Goal: Task Accomplishment & Management: Use online tool/utility

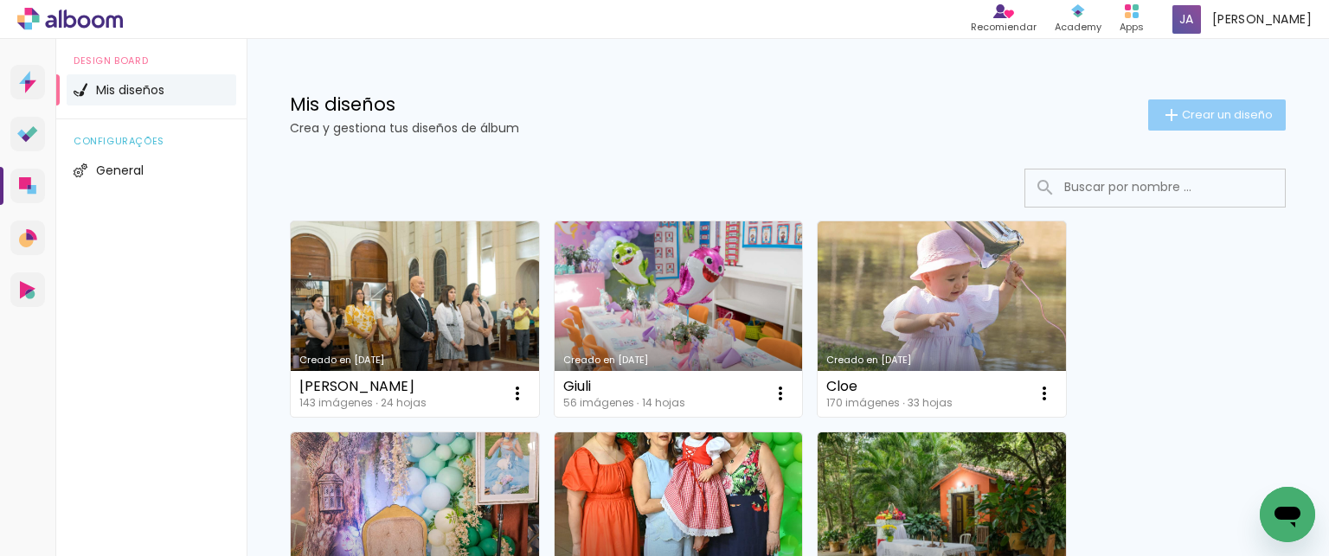
click at [1193, 123] on paper-button "Crear un diseño" at bounding box center [1217, 114] width 138 height 31
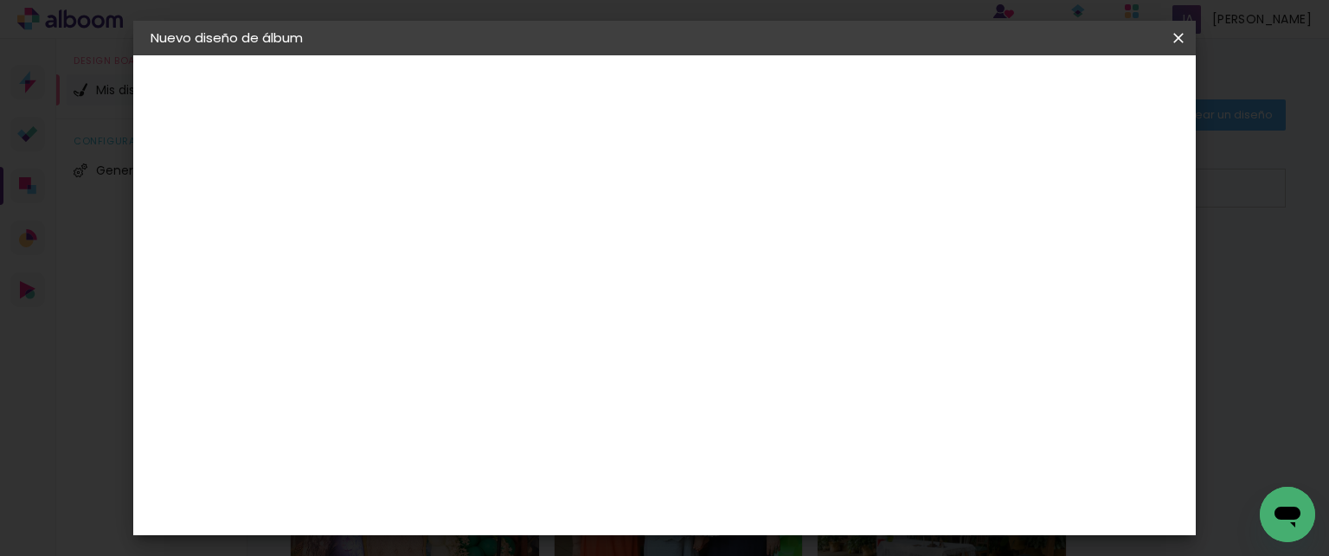
click at [433, 228] on input at bounding box center [433, 232] width 0 height 27
type input "[PERSON_NAME]"
type paper-input "[PERSON_NAME]"
click at [604, 103] on paper-button "Avanzar" at bounding box center [562, 91] width 83 height 29
click at [491, 280] on input "text" at bounding box center [440, 277] width 100 height 22
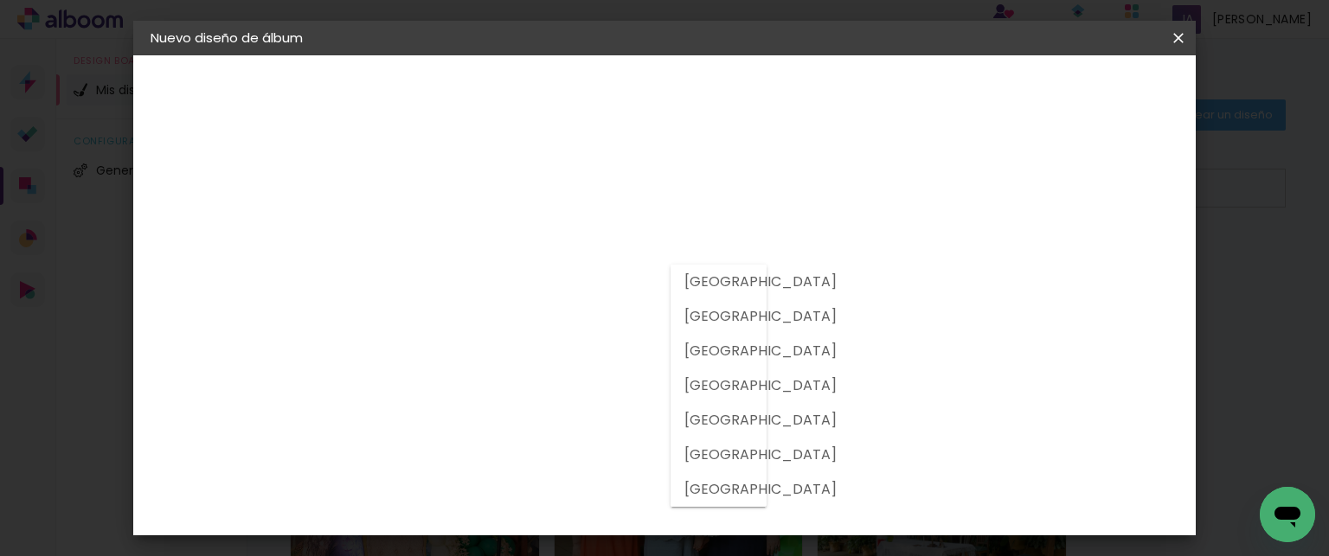
click at [0, 0] on slot "[GEOGRAPHIC_DATA]" at bounding box center [0, 0] width 0 height 0
type input "[GEOGRAPHIC_DATA]"
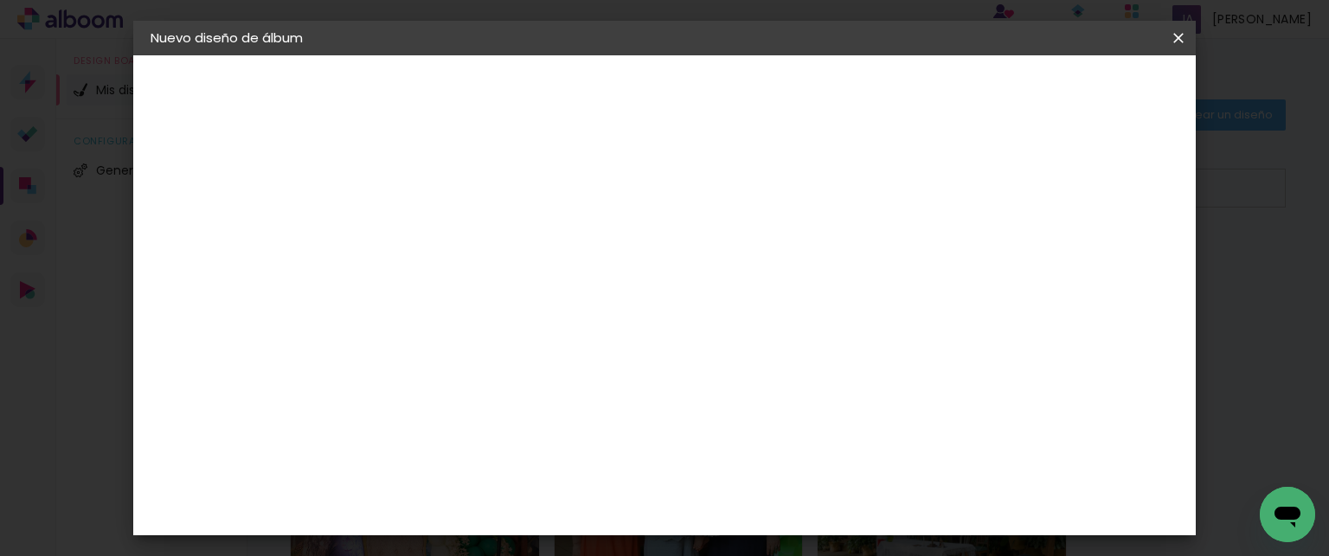
scroll to position [4493, 0]
click at [765, 261] on paper-item "Tamaño libre" at bounding box center [680, 263] width 170 height 38
click at [0, 0] on slot "Avanzar" at bounding box center [0, 0] width 0 height 0
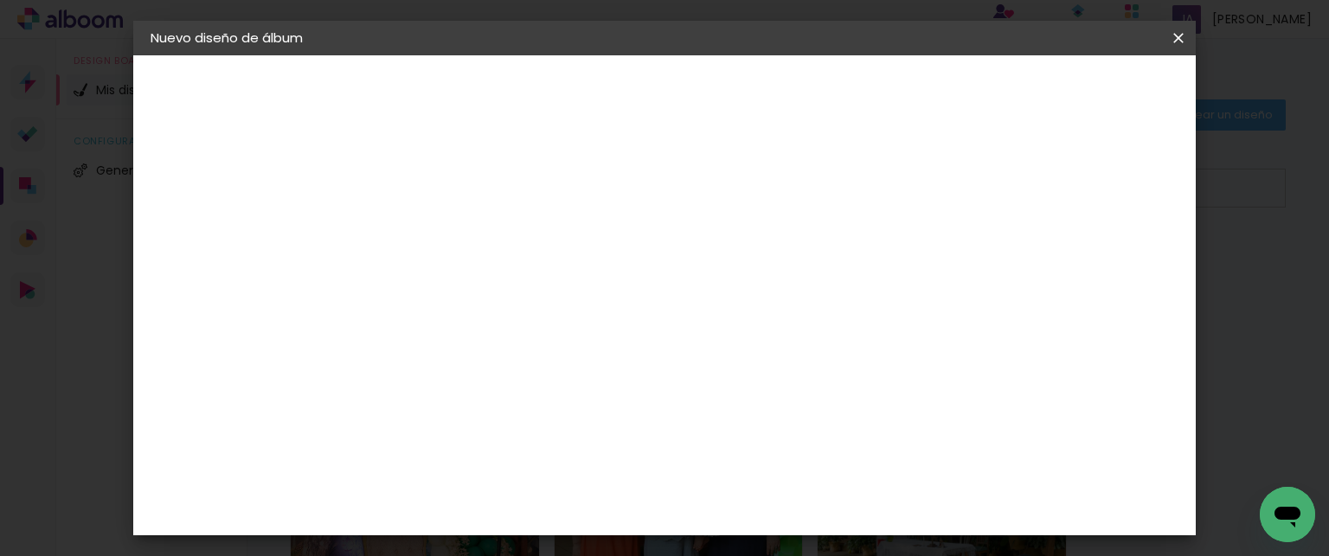
scroll to position [162, 0]
click at [780, 491] on input "60" at bounding box center [760, 493] width 45 height 26
type input "45"
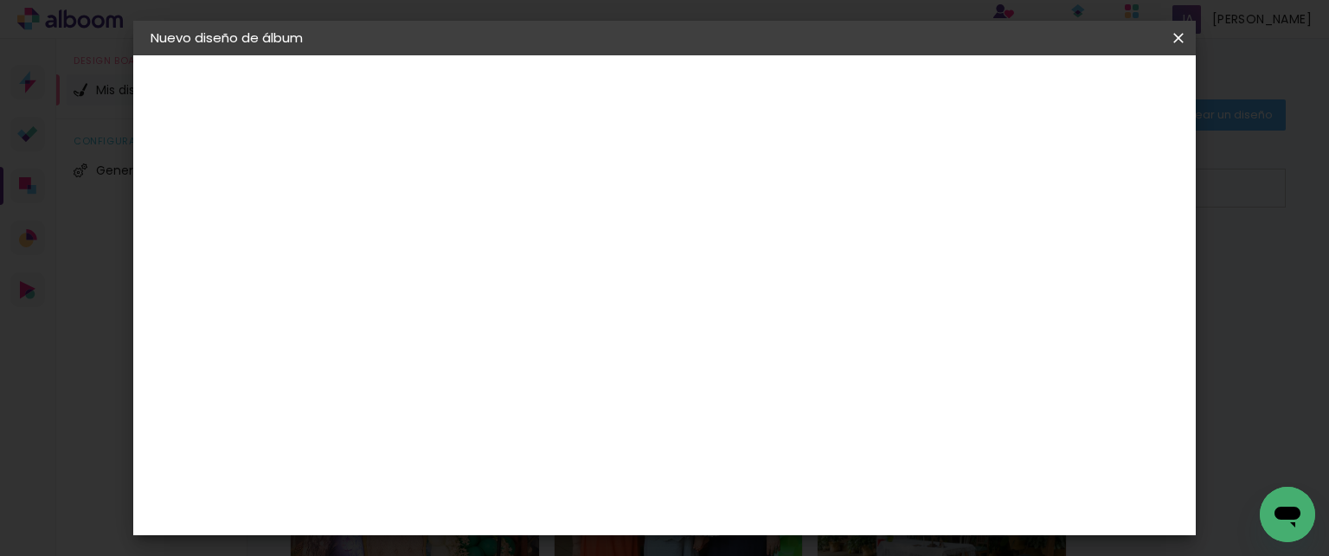
type paper-input "45"
click at [861, 91] on span "Empezar diseño" at bounding box center [824, 98] width 73 height 24
click at [861, 92] on span "Empezar diseño" at bounding box center [824, 98] width 73 height 24
click at [861, 87] on span "Empezar diseño" at bounding box center [824, 98] width 73 height 24
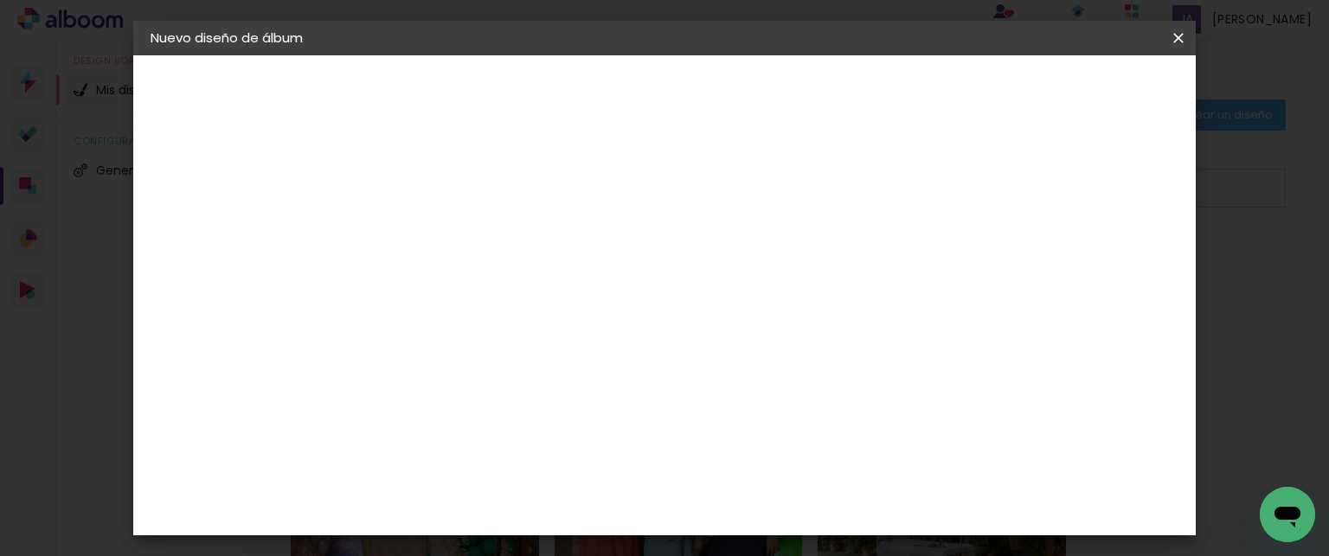
click at [727, 55] on div "mm Mostrar sangría 22.5 cm cm cm mm La mayoría de las encuadernadoras sugieren …" at bounding box center [631, 55] width 547 height 0
click at [796, 55] on div "mm Mostrar sangría 22.5 cm cm cm mm La mayoría de las encuadernadoras sugieren …" at bounding box center [631, 55] width 547 height 0
click at [891, 197] on paper-checkbox "Mostrar sangría" at bounding box center [825, 191] width 132 height 22
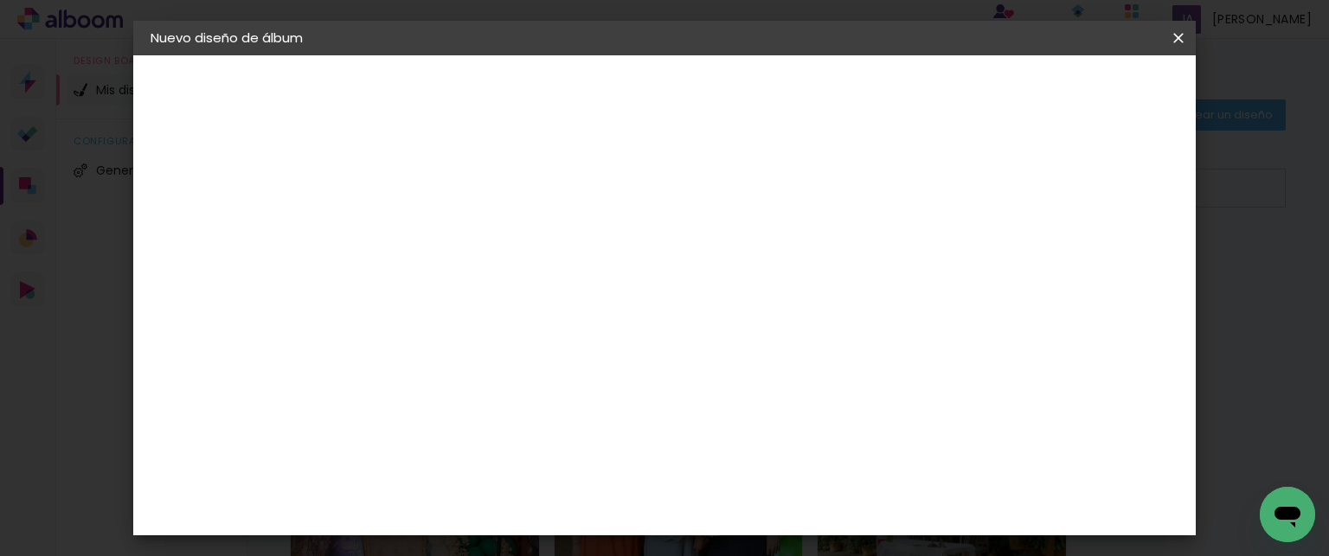
type paper-checkbox "on"
click at [861, 87] on span "Empezar diseño" at bounding box center [824, 98] width 73 height 24
click at [861, 88] on span "Empezar diseño" at bounding box center [824, 98] width 73 height 24
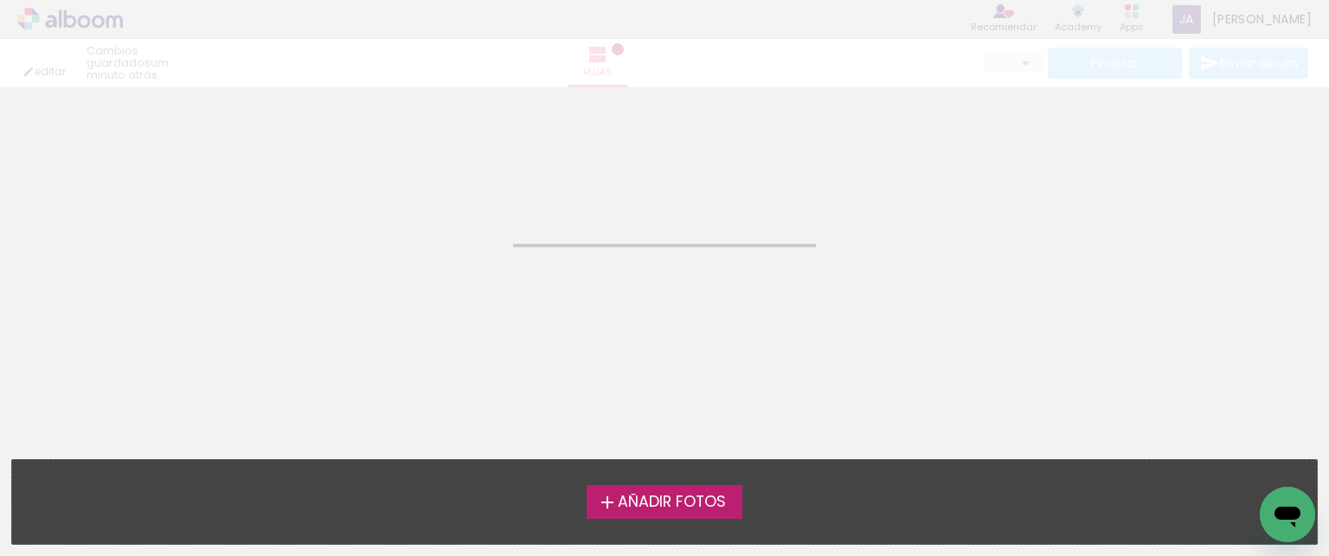
click at [664, 504] on span "Añadir Fotos" at bounding box center [672, 503] width 108 height 16
click at [0, 0] on input "file" at bounding box center [0, 0] width 0 height 0
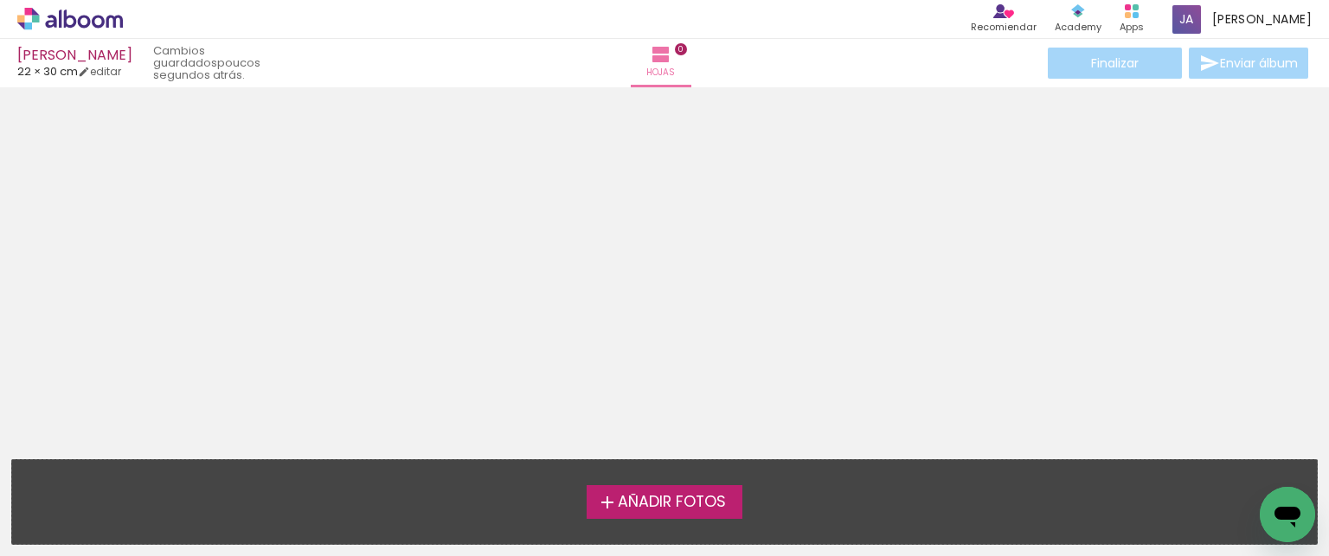
click at [633, 497] on span "Añadir Fotos" at bounding box center [672, 503] width 108 height 16
click at [0, 0] on input "file" at bounding box center [0, 0] width 0 height 0
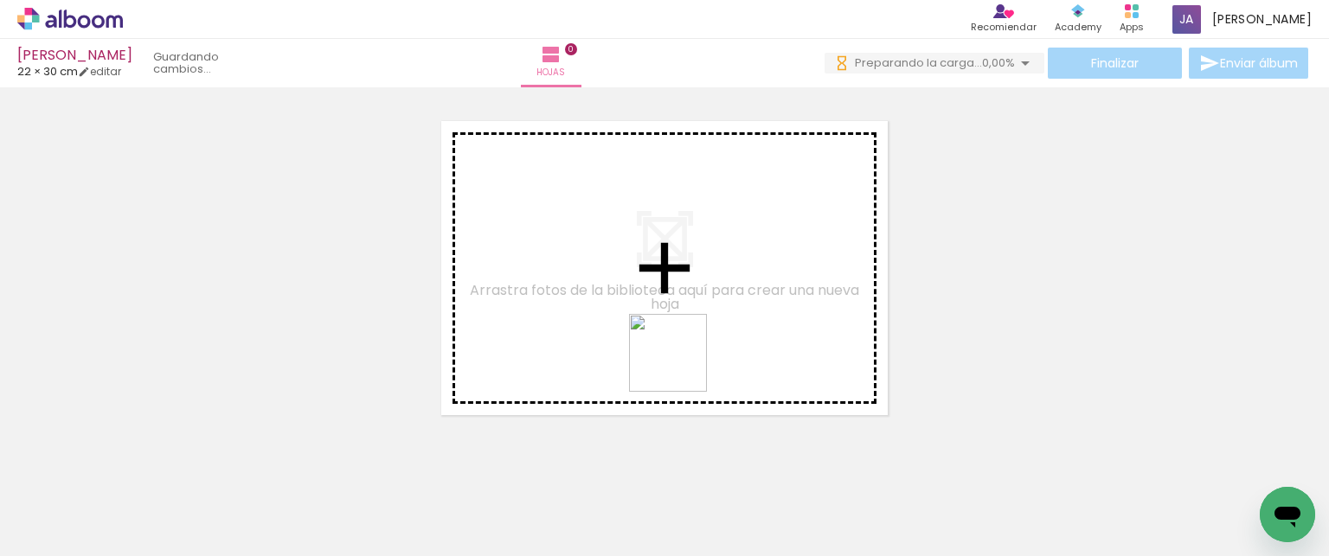
drag, startPoint x: 1054, startPoint y: 504, endPoint x: 573, endPoint y: 310, distance: 518.6
click at [573, 310] on quentale-workspace at bounding box center [664, 278] width 1329 height 556
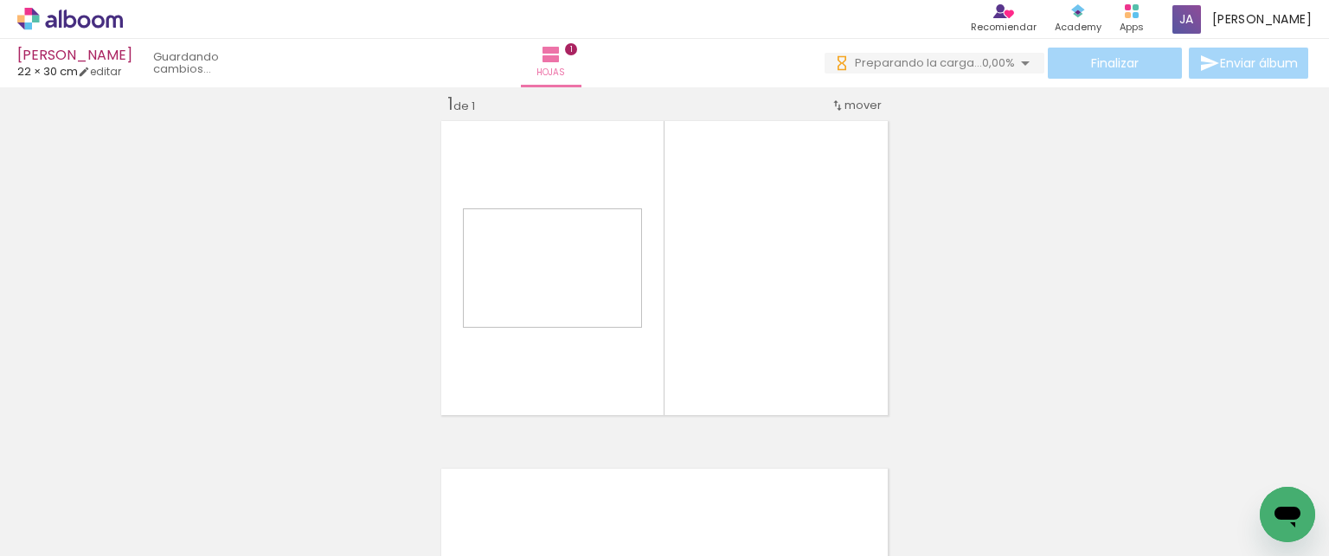
scroll to position [22, 0]
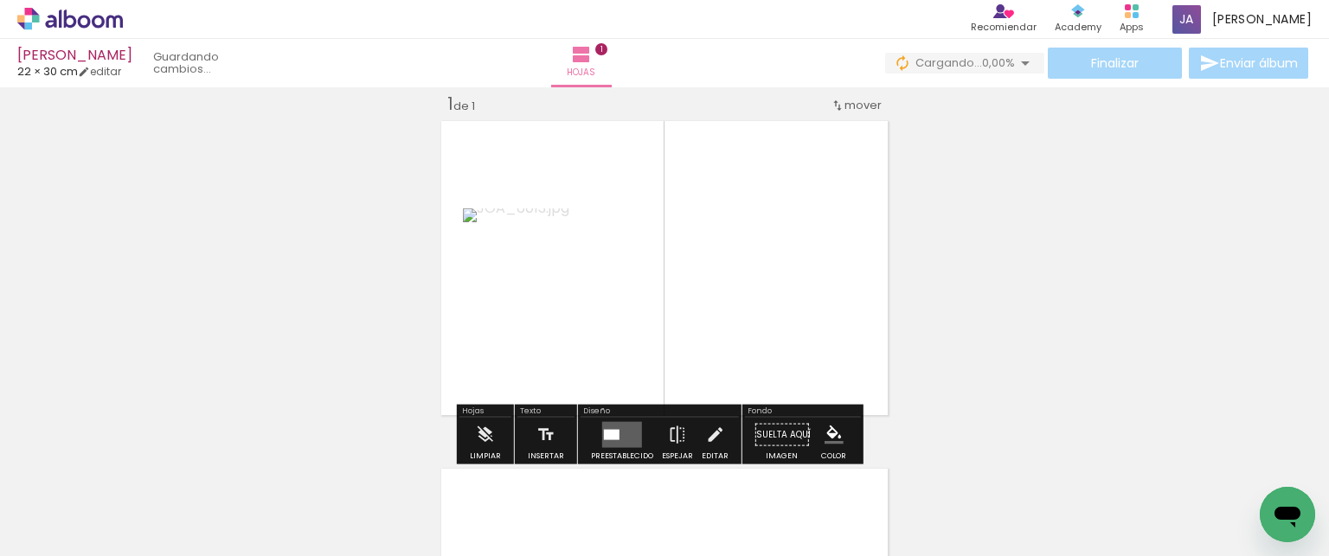
click at [606, 431] on div at bounding box center [612, 435] width 16 height 10
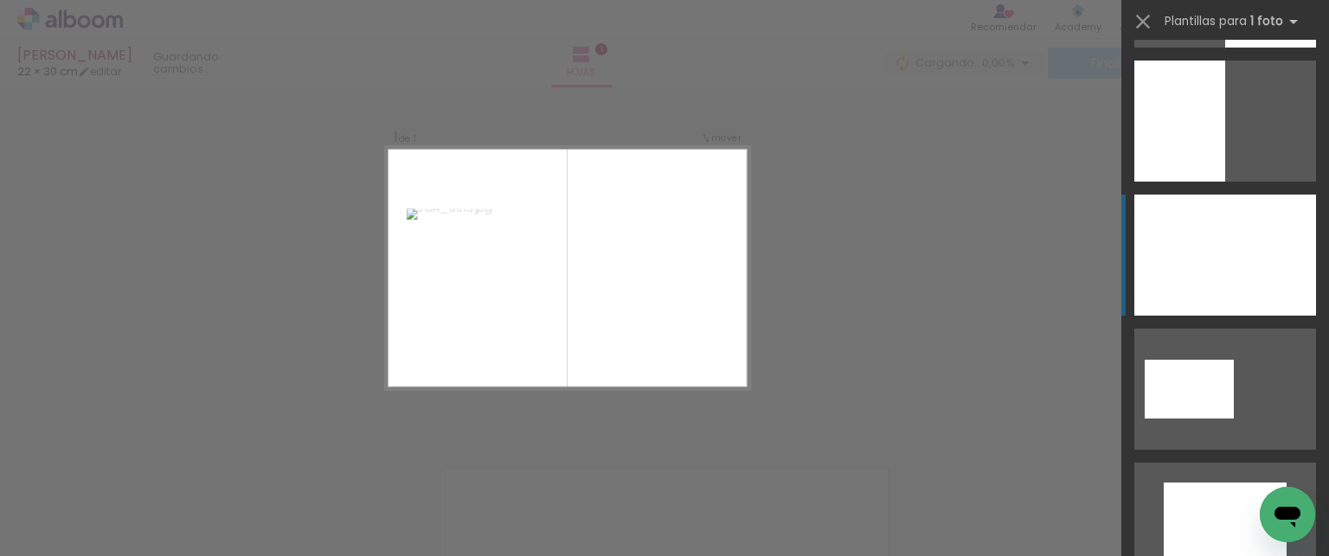
scroll to position [519, 0]
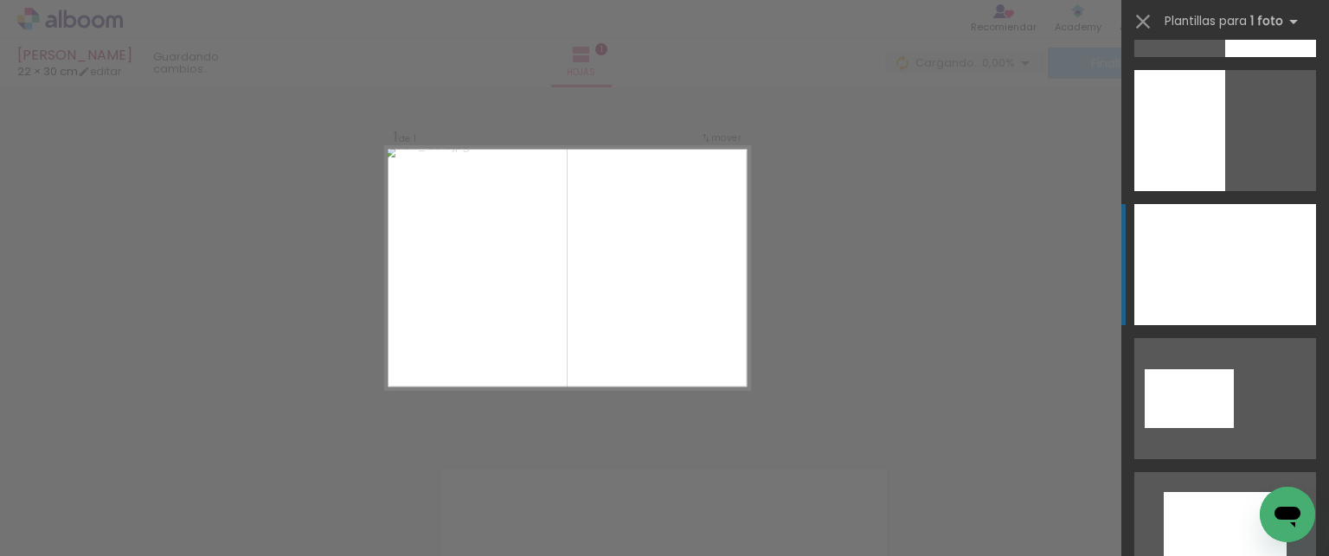
click at [1217, 264] on div at bounding box center [1225, 264] width 182 height 121
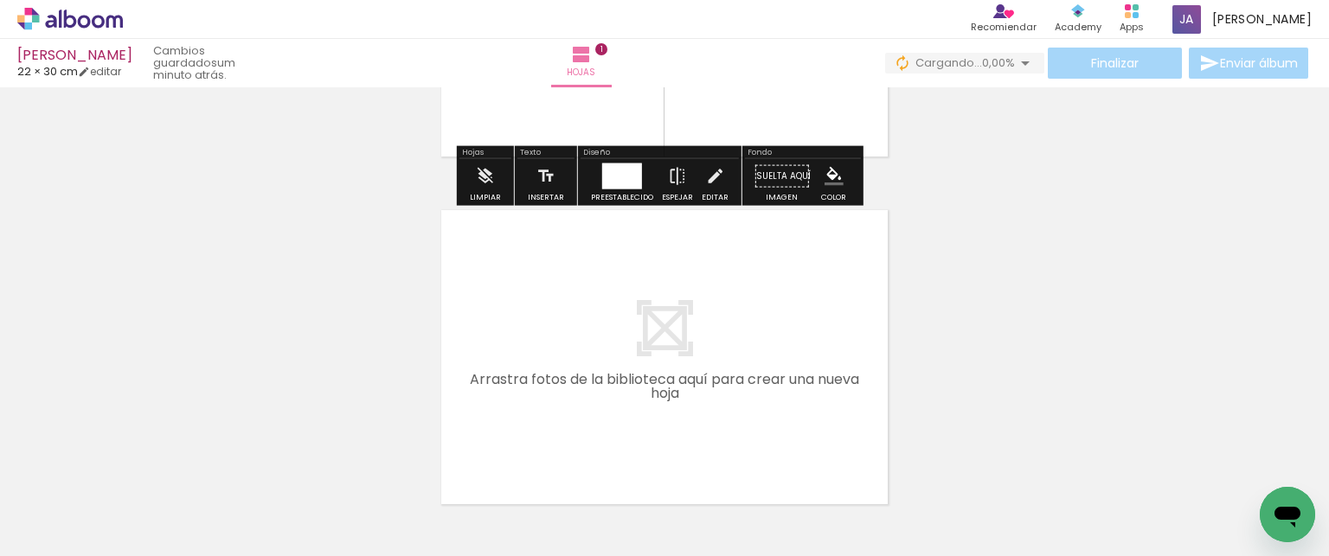
scroll to position [281, 0]
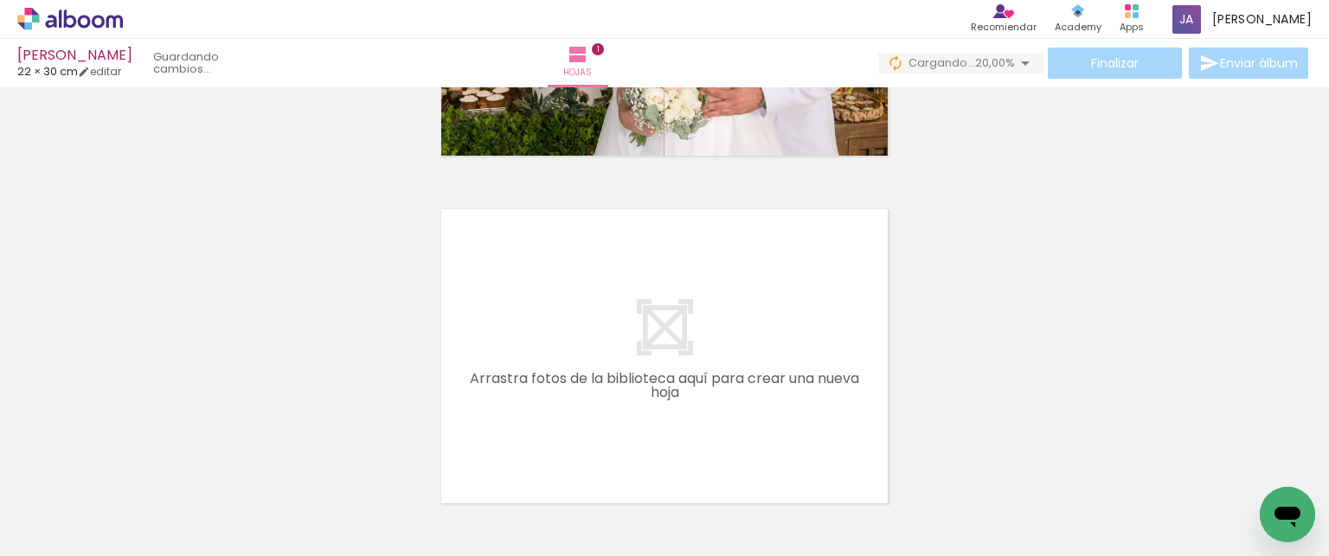
drag, startPoint x: 460, startPoint y: 503, endPoint x: 569, endPoint y: 314, distance: 217.8
click at [569, 314] on quentale-workspace at bounding box center [664, 278] width 1329 height 556
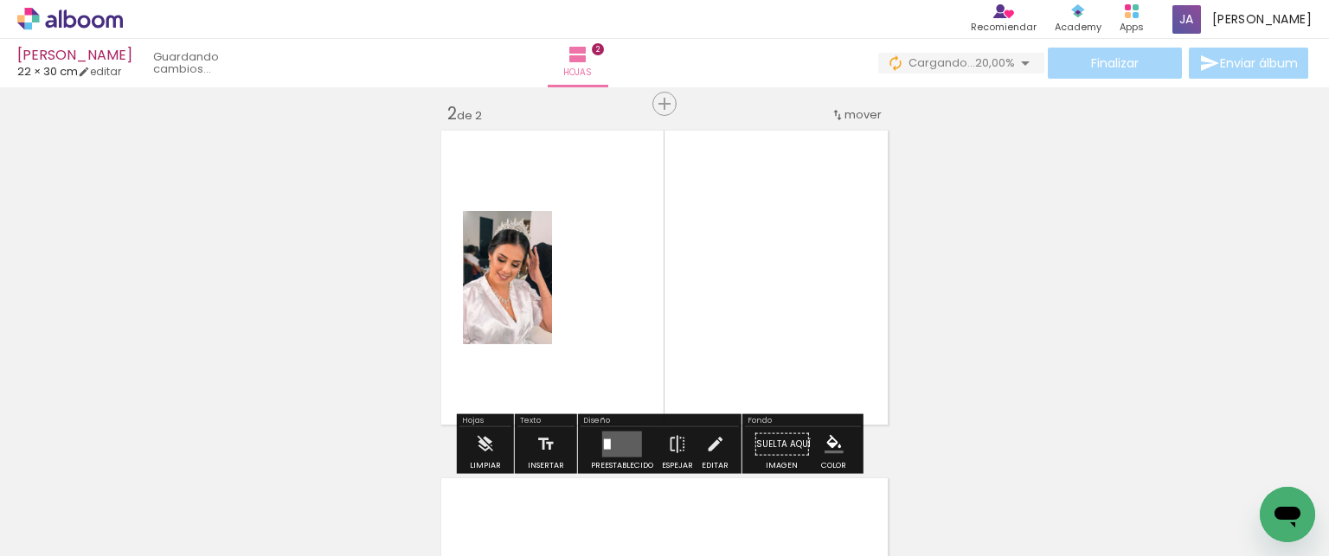
scroll to position [369, 0]
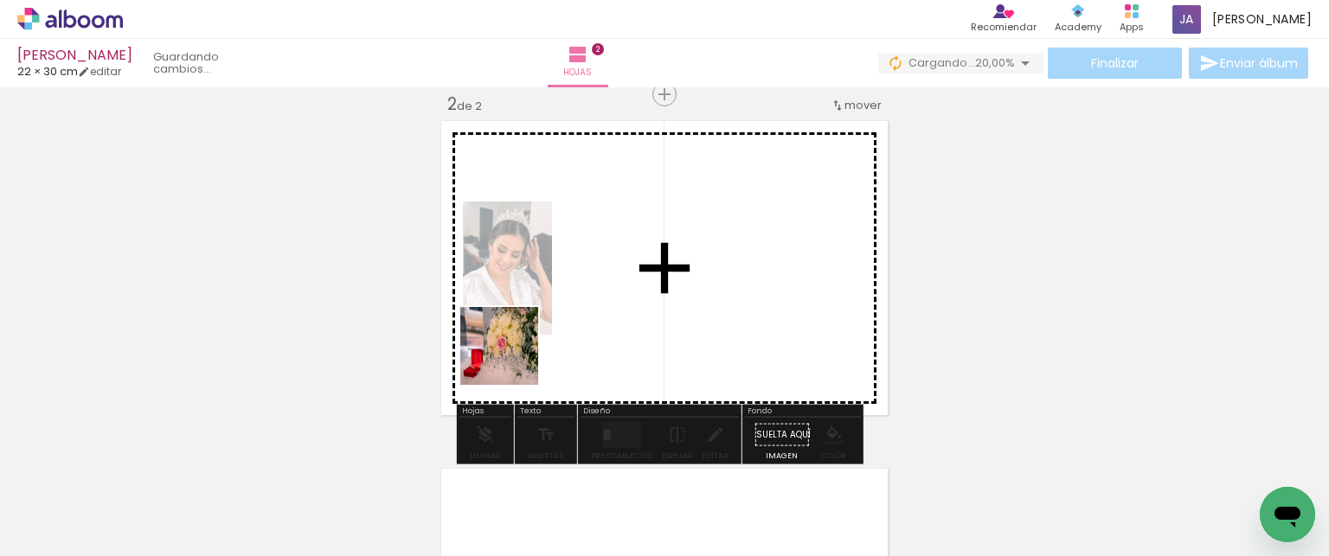
drag, startPoint x: 391, startPoint y: 480, endPoint x: 440, endPoint y: 400, distance: 94.4
click at [576, 305] on quentale-workspace at bounding box center [664, 278] width 1329 height 556
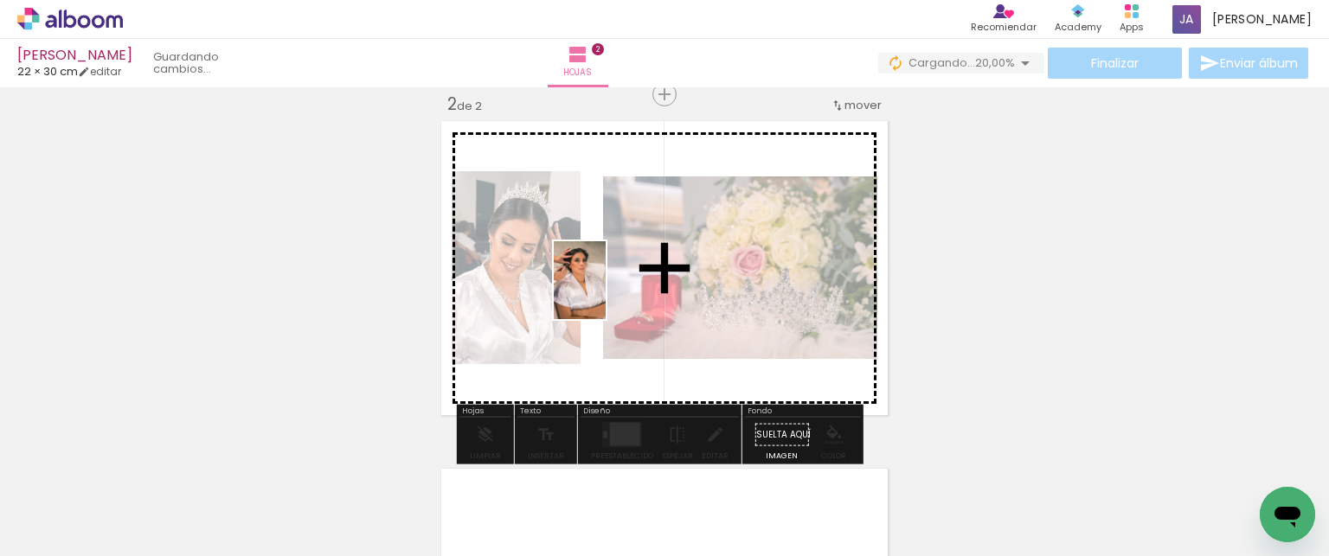
drag, startPoint x: 511, startPoint y: 338, endPoint x: 606, endPoint y: 293, distance: 104.5
click at [606, 293] on quentale-workspace at bounding box center [664, 278] width 1329 height 556
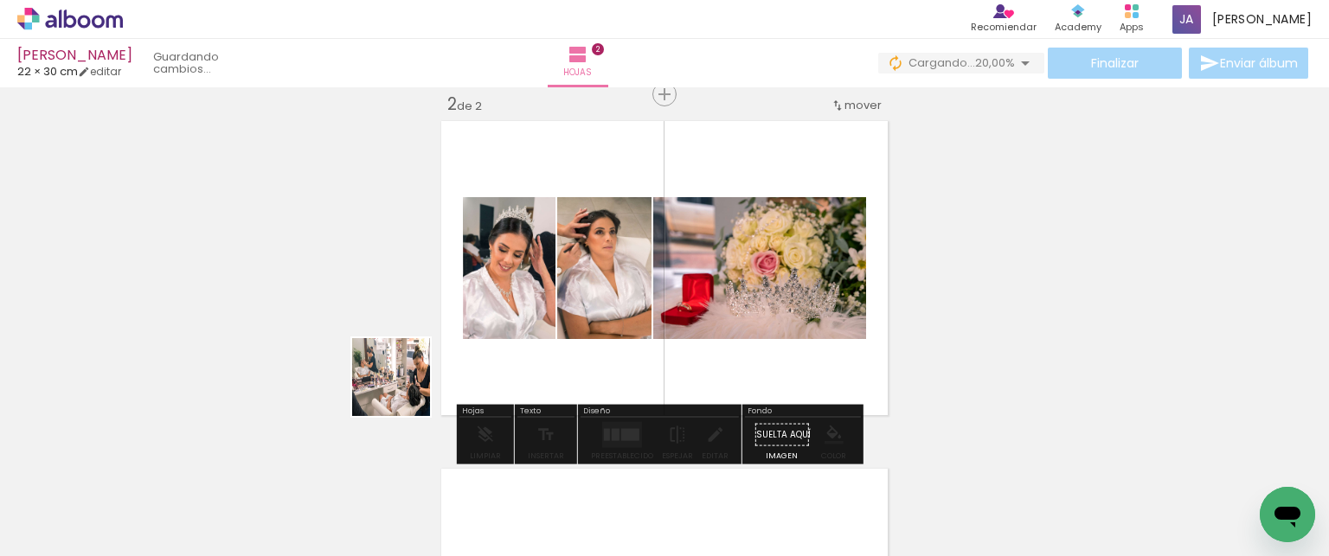
drag, startPoint x: 177, startPoint y: 508, endPoint x: 640, endPoint y: 303, distance: 506.2
click at [640, 304] on quentale-workspace at bounding box center [664, 278] width 1329 height 556
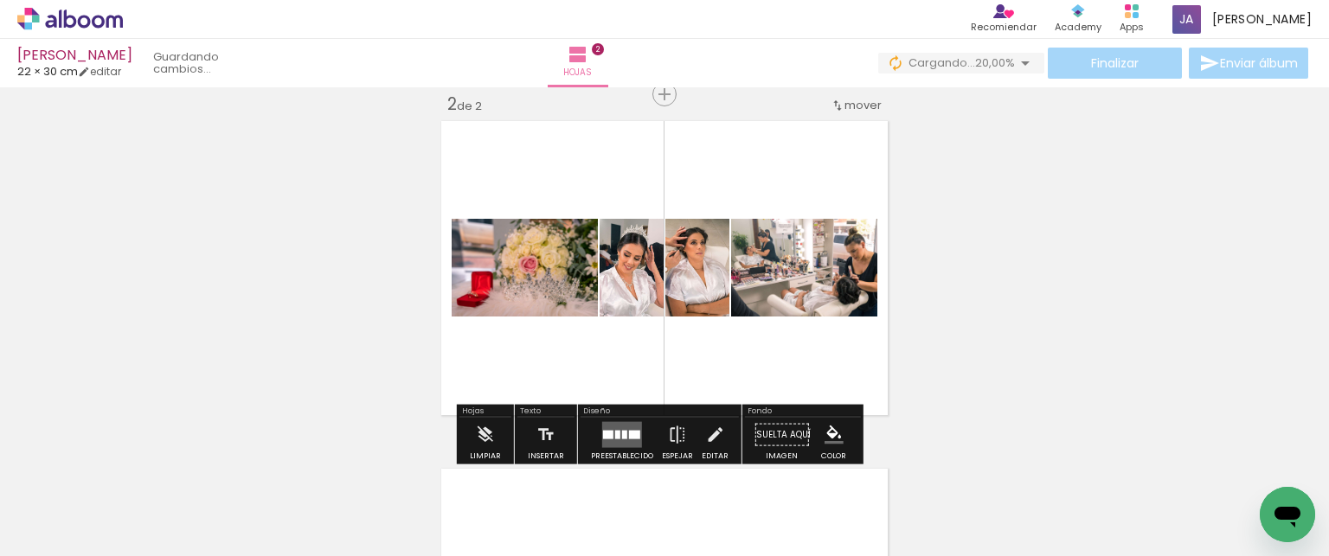
click at [611, 429] on quentale-layouter at bounding box center [622, 435] width 40 height 26
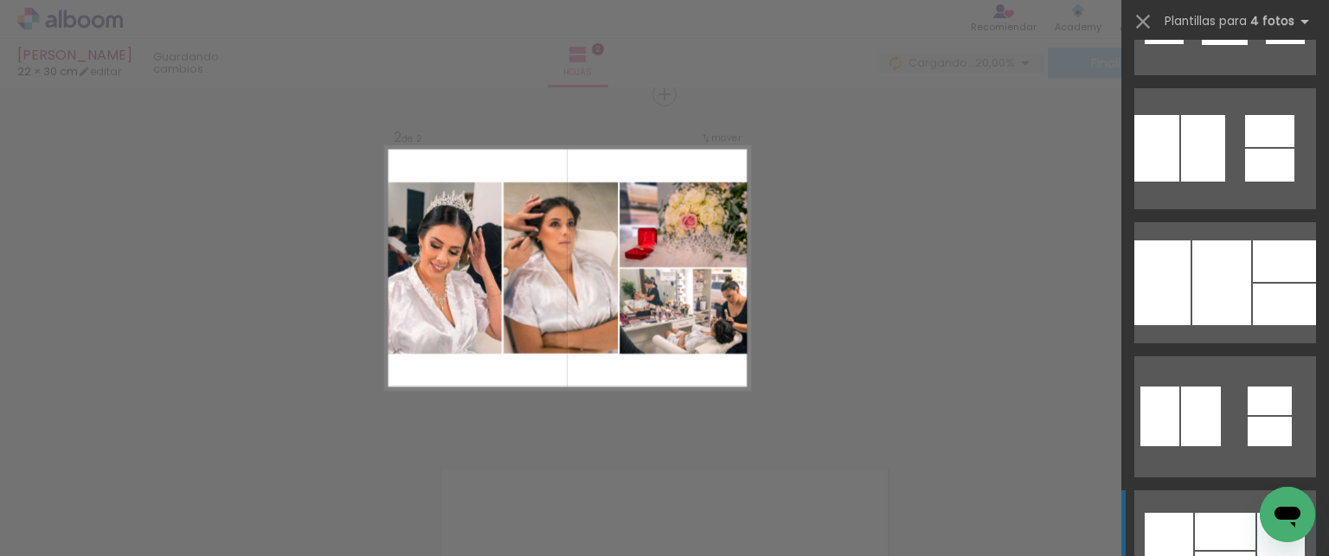
scroll to position [1990, 0]
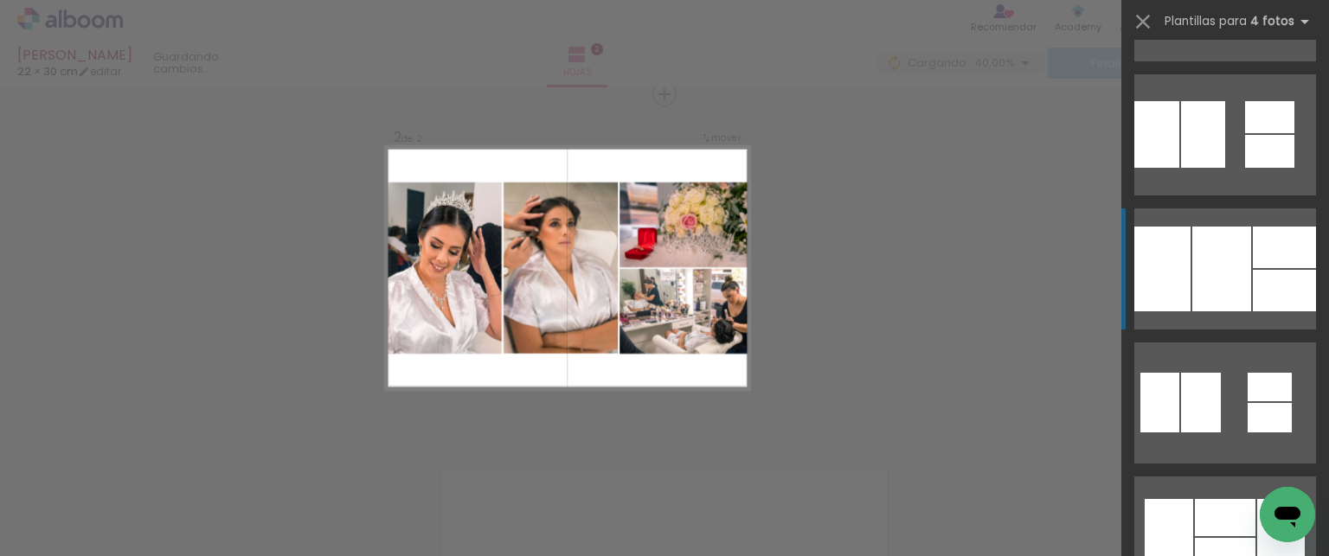
click at [1216, 255] on div at bounding box center [1221, 269] width 59 height 85
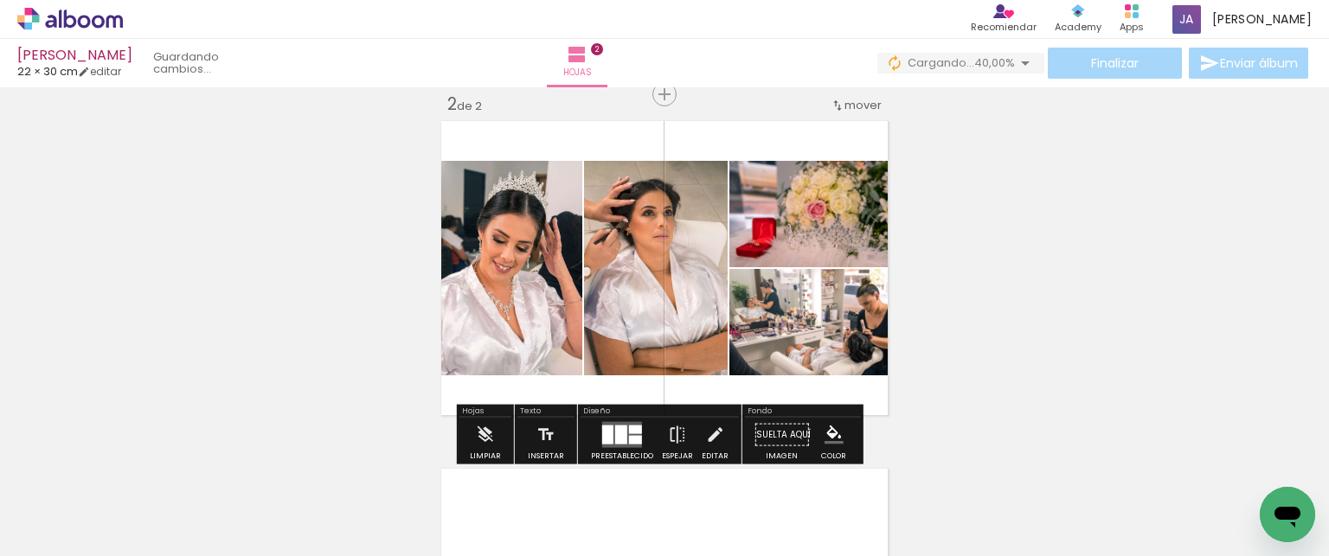
click at [533, 324] on quentale-photo at bounding box center [509, 268] width 146 height 215
click at [446, 219] on quentale-photo at bounding box center [509, 268] width 146 height 215
click at [629, 215] on div "Ancho Color" at bounding box center [639, 206] width 31 height 26
click at [685, 229] on quentale-photo at bounding box center [656, 268] width 144 height 215
click at [0, 0] on slot "B&N" at bounding box center [0, 0] width 0 height 0
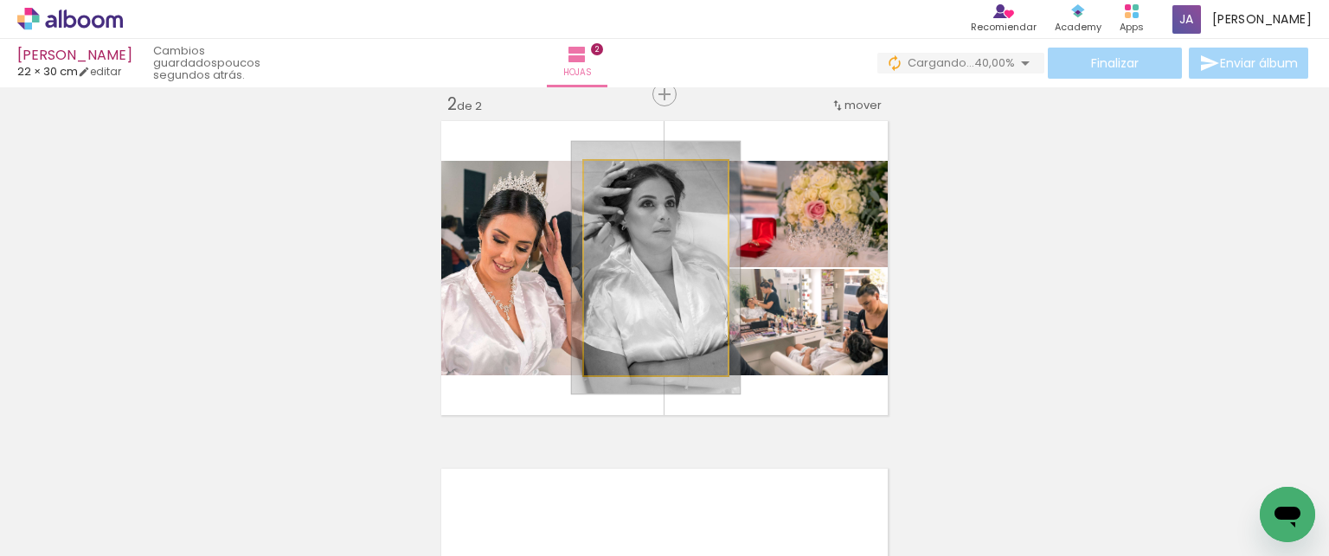
drag, startPoint x: 621, startPoint y: 174, endPoint x: 632, endPoint y: 174, distance: 10.4
type paper-slider "117"
click at [632, 174] on div at bounding box center [635, 179] width 16 height 16
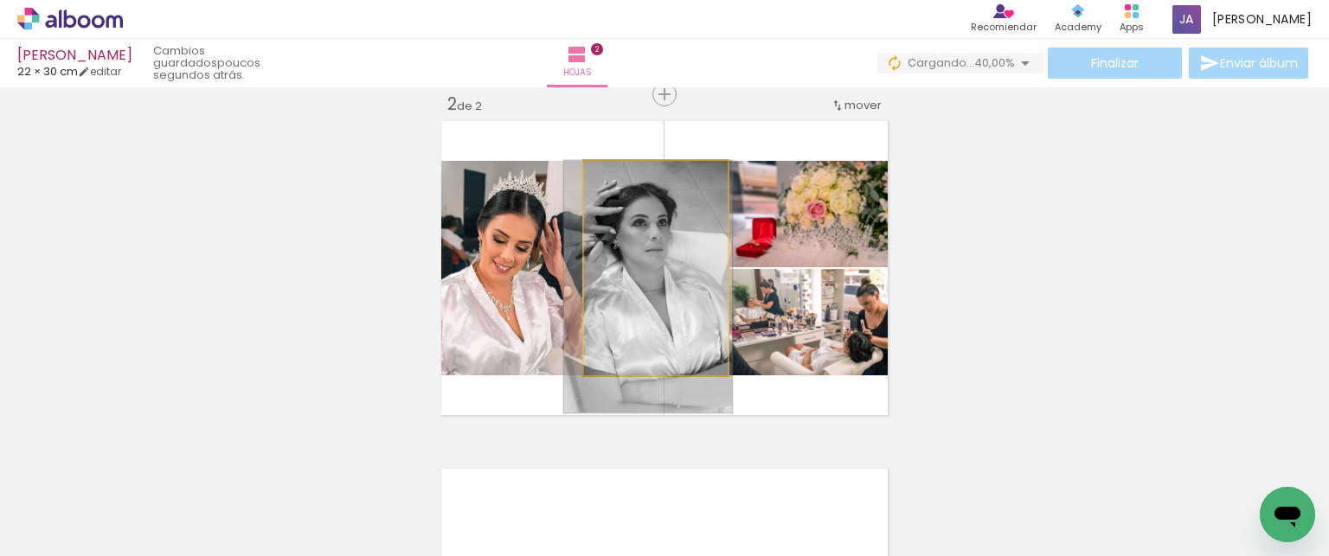
drag, startPoint x: 692, startPoint y: 336, endPoint x: 687, endPoint y: 352, distance: 17.2
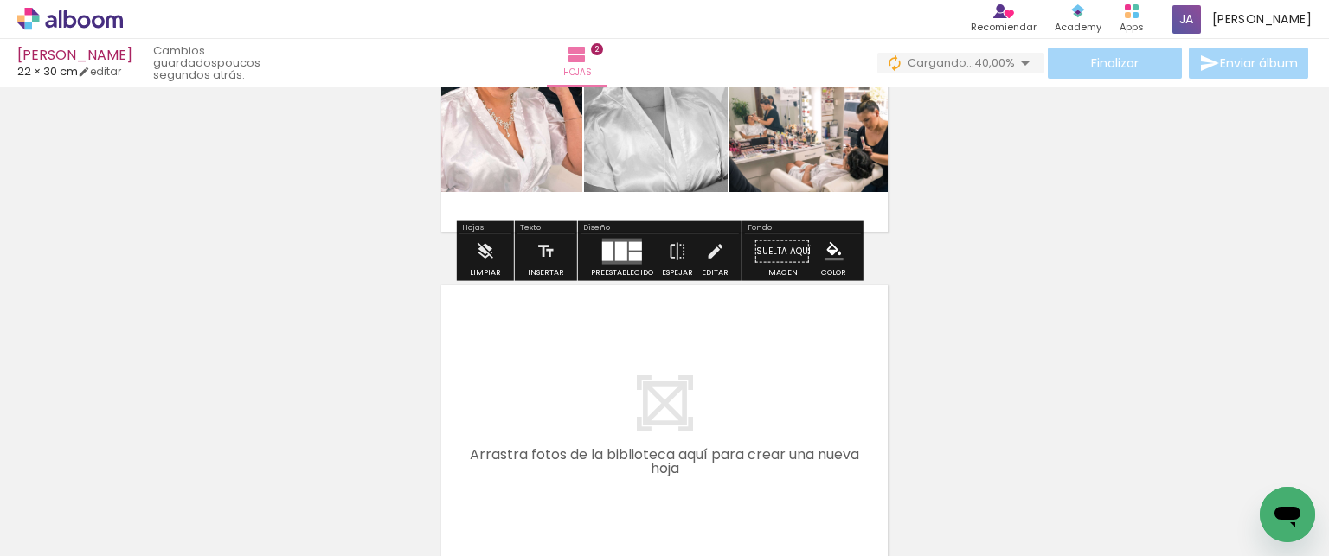
scroll to position [629, 0]
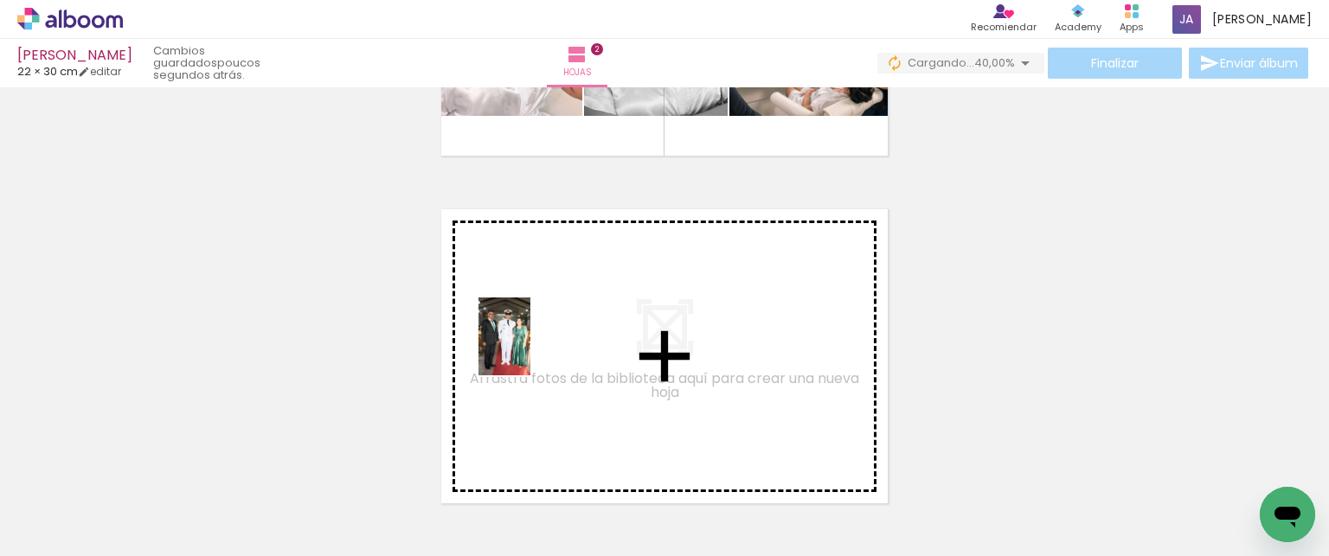
drag, startPoint x: 568, startPoint y: 487, endPoint x: 530, endPoint y: 350, distance: 142.5
click at [530, 350] on quentale-workspace at bounding box center [664, 278] width 1329 height 556
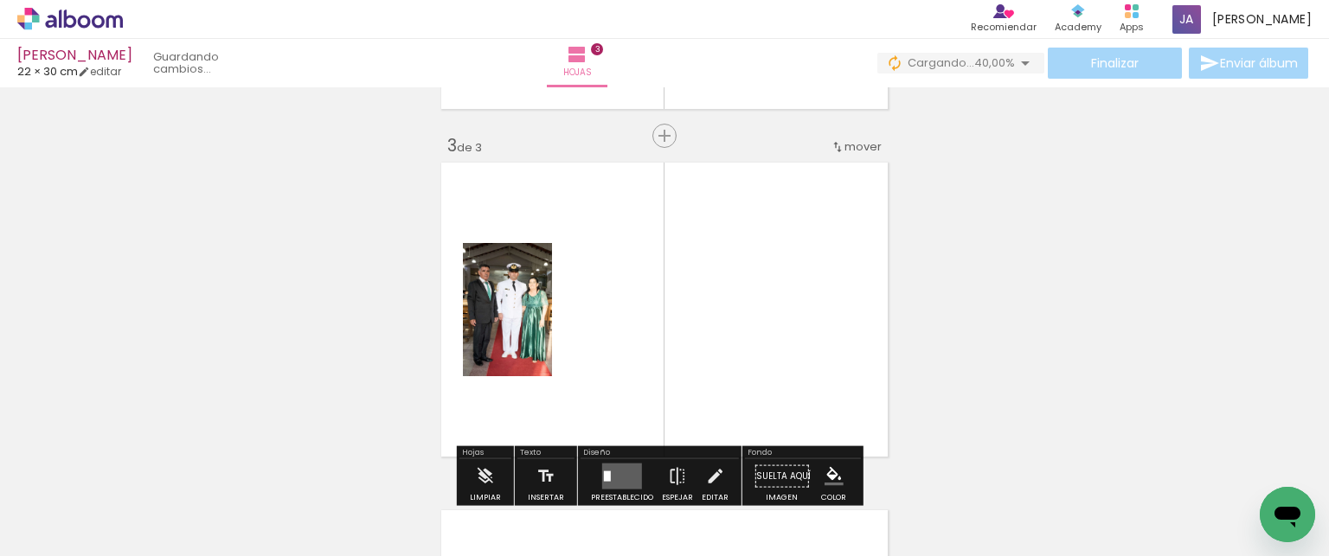
scroll to position [717, 0]
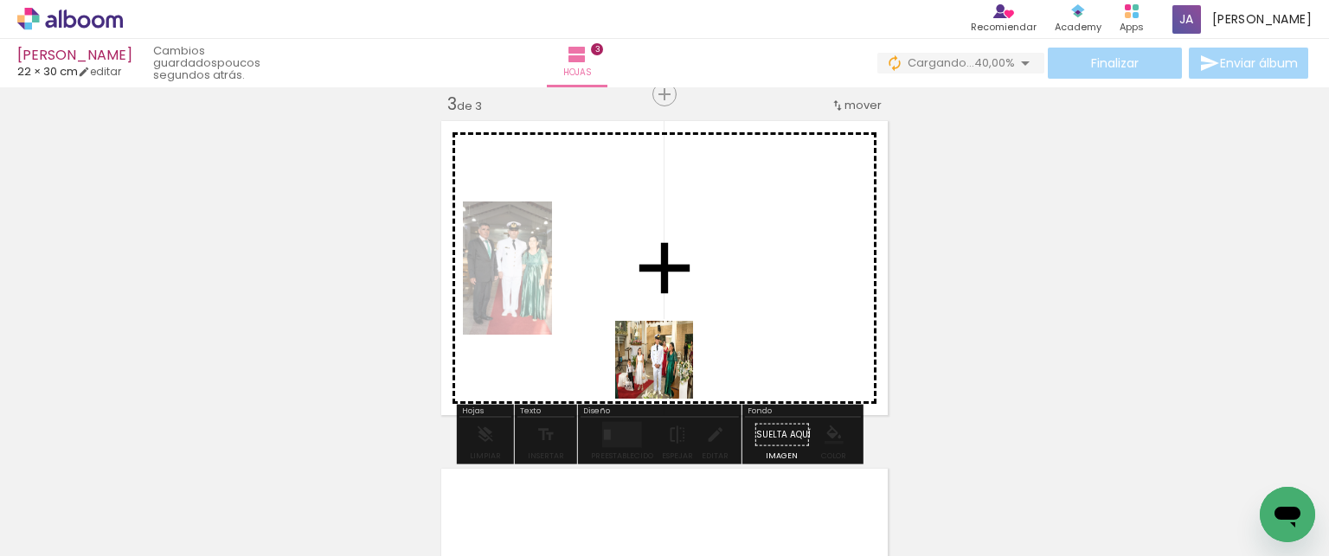
drag, startPoint x: 667, startPoint y: 373, endPoint x: 668, endPoint y: 320, distance: 52.8
click at [668, 320] on quentale-workspace at bounding box center [664, 278] width 1329 height 556
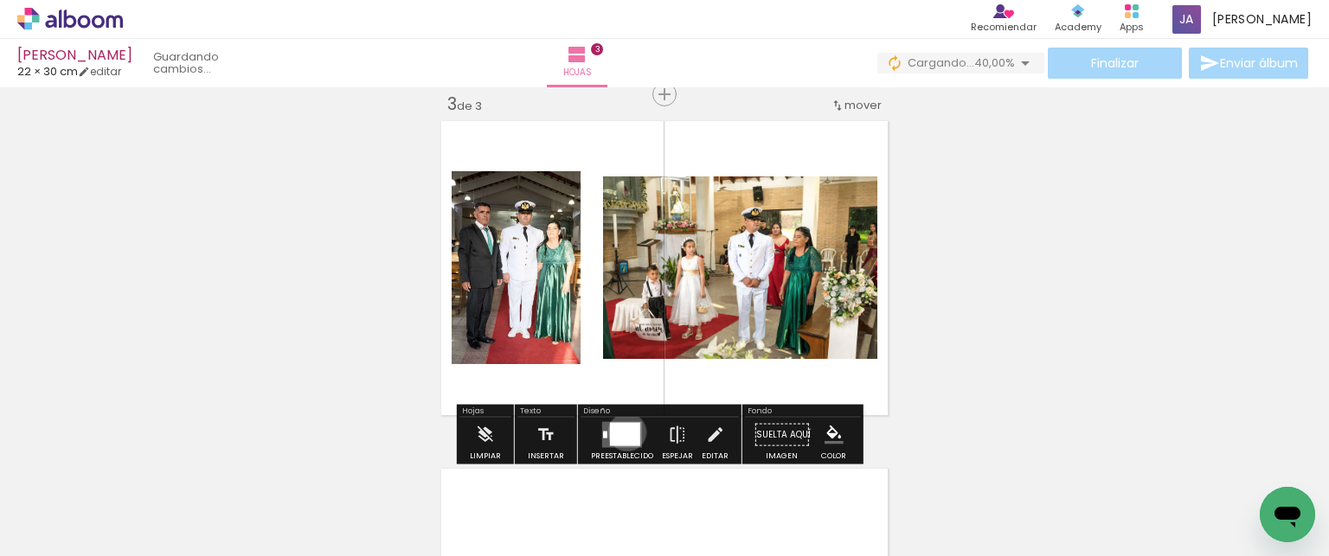
click at [623, 432] on div at bounding box center [625, 434] width 30 height 23
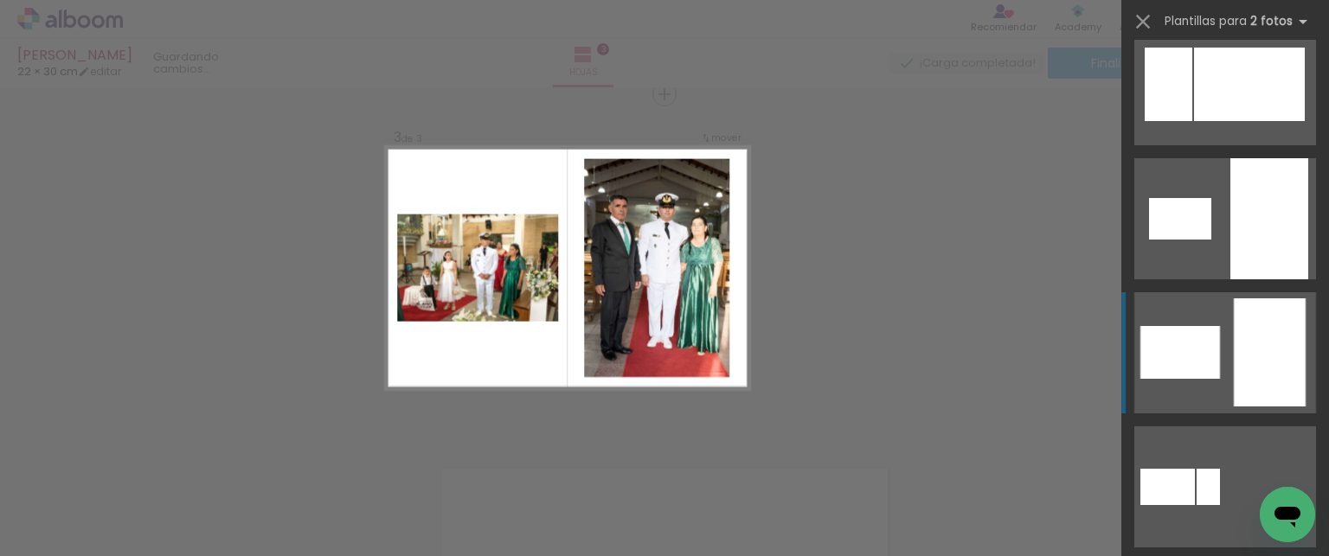
scroll to position [0, 0]
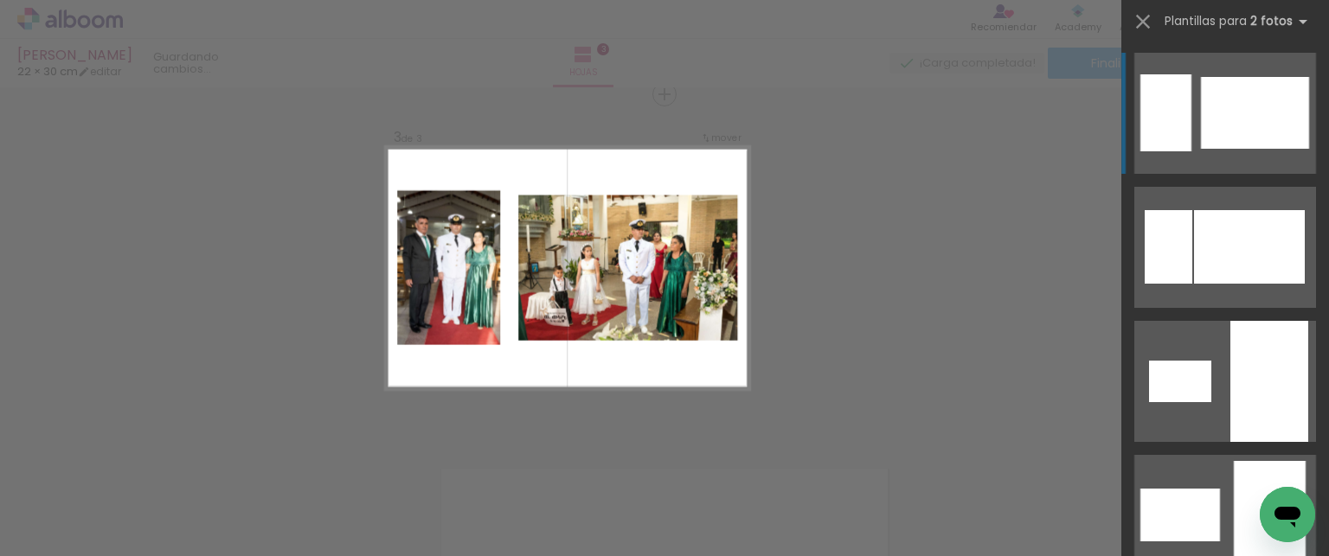
click at [1218, 131] on div at bounding box center [1255, 113] width 108 height 72
click at [1213, 128] on div at bounding box center [1255, 113] width 108 height 72
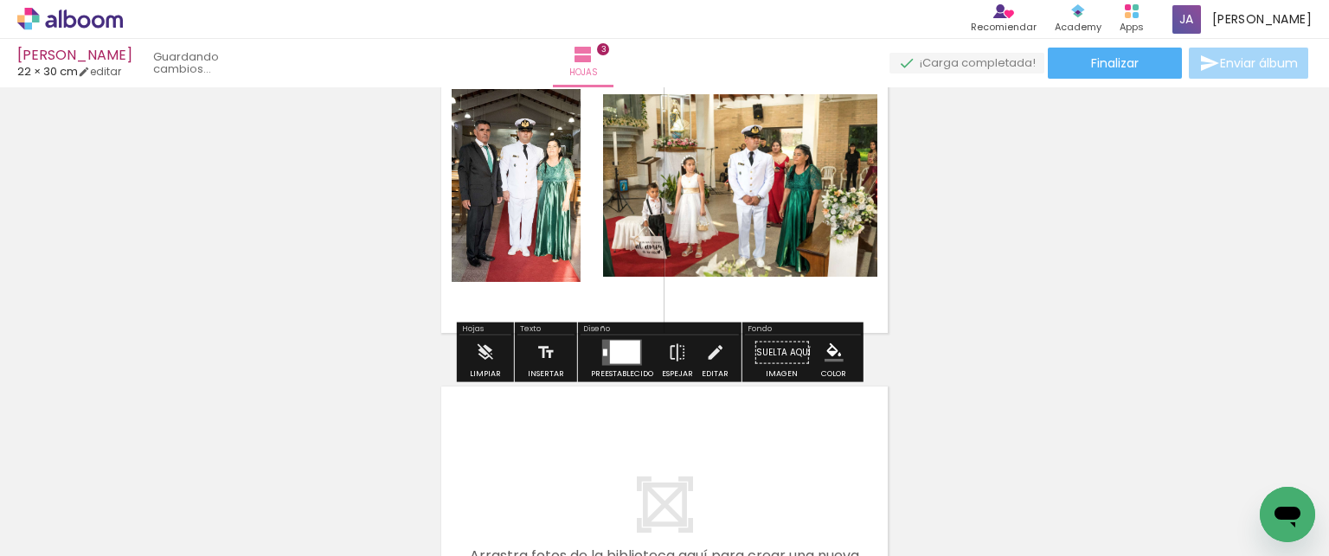
scroll to position [804, 0]
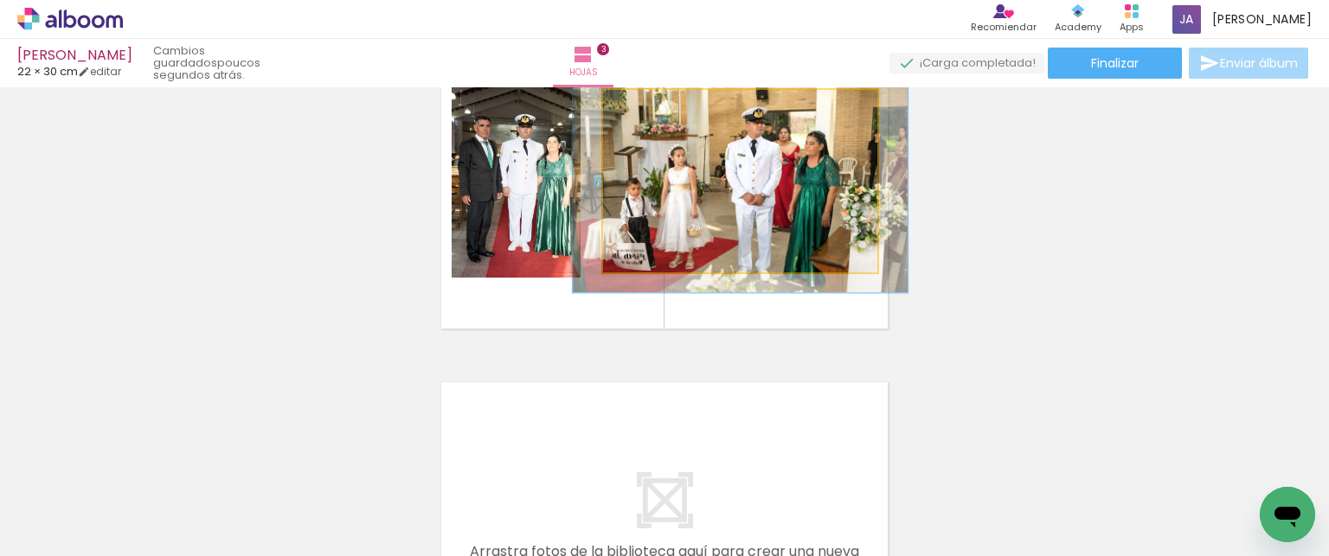
drag, startPoint x: 639, startPoint y: 105, endPoint x: 652, endPoint y: 103, distance: 13.1
click at [652, 103] on div at bounding box center [657, 108] width 16 height 16
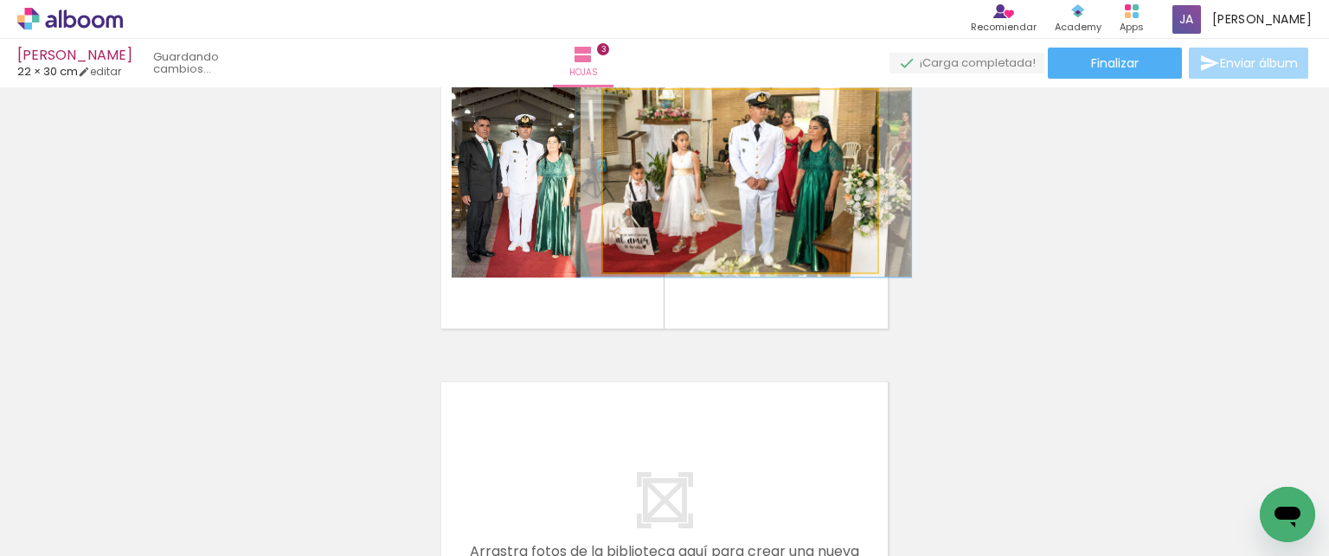
drag, startPoint x: 789, startPoint y: 190, endPoint x: 792, endPoint y: 175, distance: 16.0
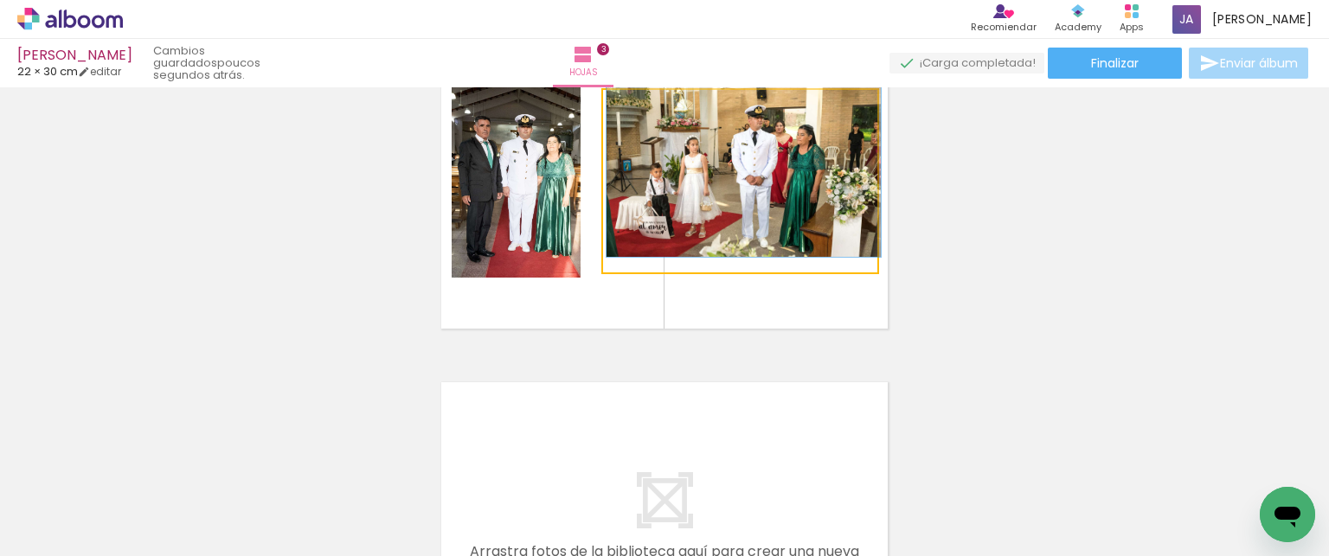
drag, startPoint x: 655, startPoint y: 110, endPoint x: 638, endPoint y: 111, distance: 17.3
type paper-slider "100"
click at [638, 111] on div at bounding box center [644, 108] width 16 height 16
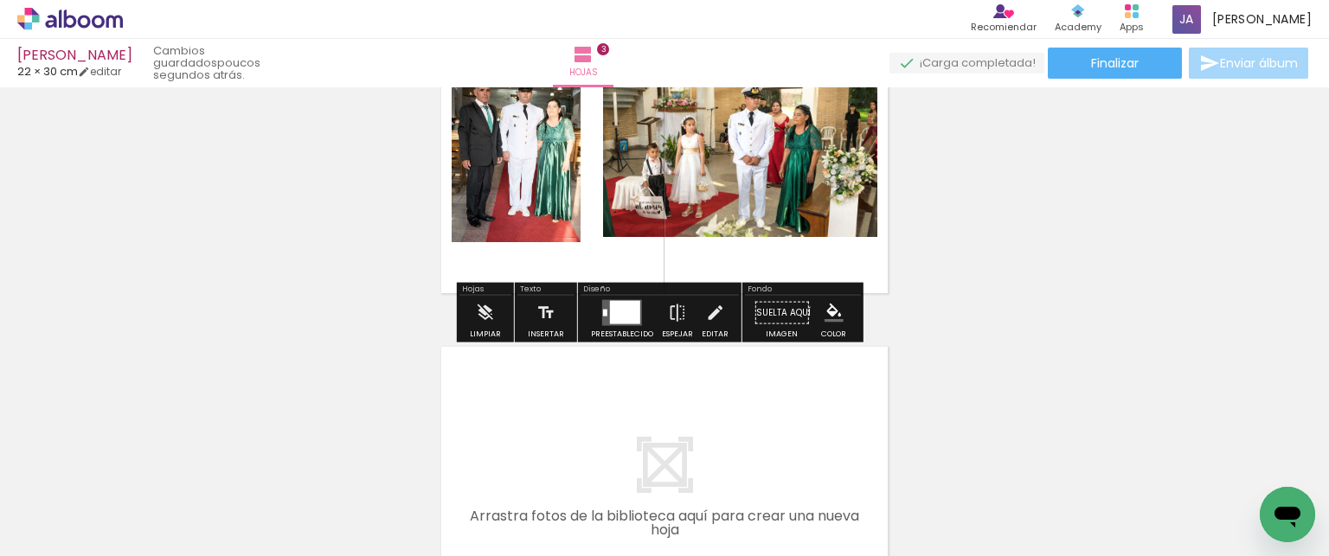
scroll to position [977, 0]
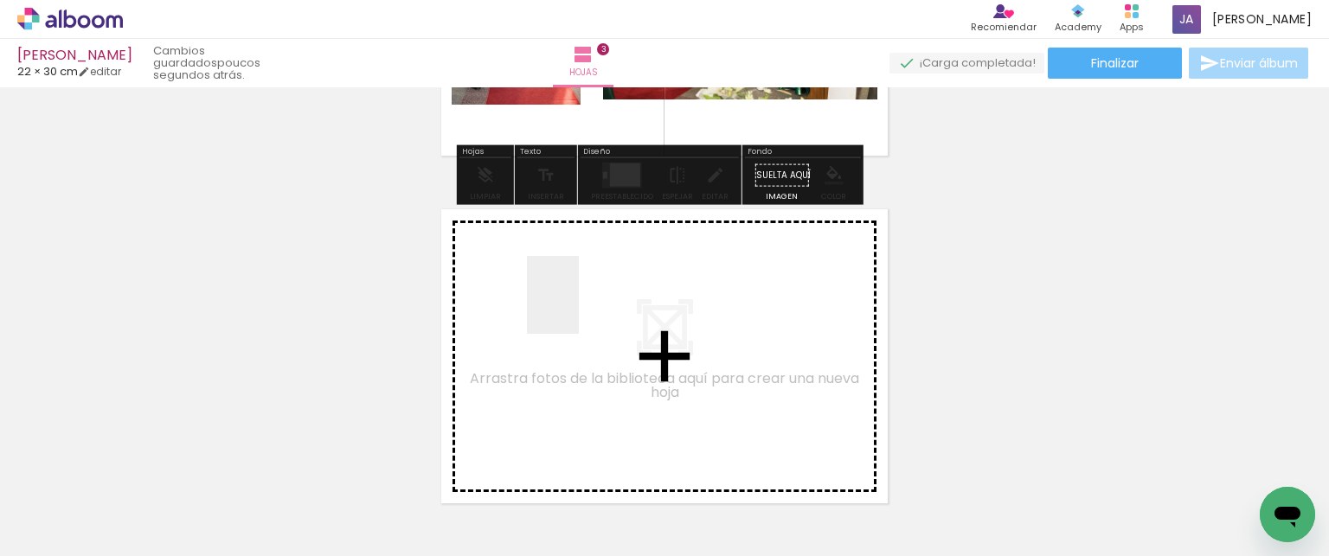
drag, startPoint x: 754, startPoint y: 491, endPoint x: 579, endPoint y: 308, distance: 252.7
click at [579, 308] on quentale-workspace at bounding box center [664, 278] width 1329 height 556
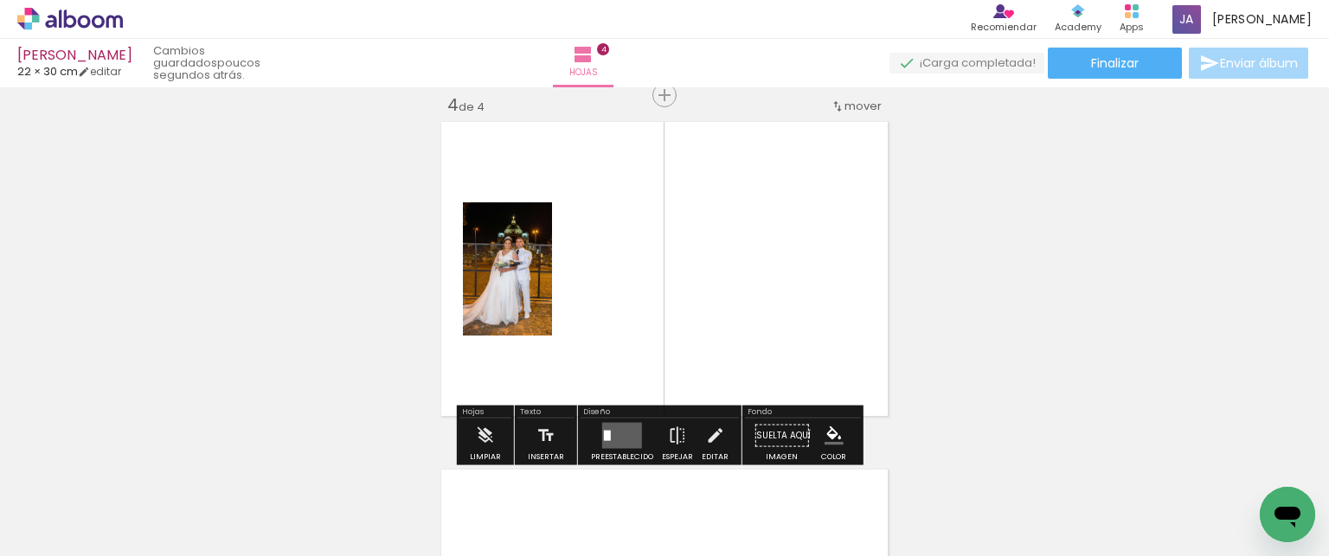
scroll to position [1065, 0]
drag, startPoint x: 868, startPoint y: 497, endPoint x: 715, endPoint y: 273, distance: 270.2
click at [715, 273] on quentale-workspace at bounding box center [664, 278] width 1329 height 556
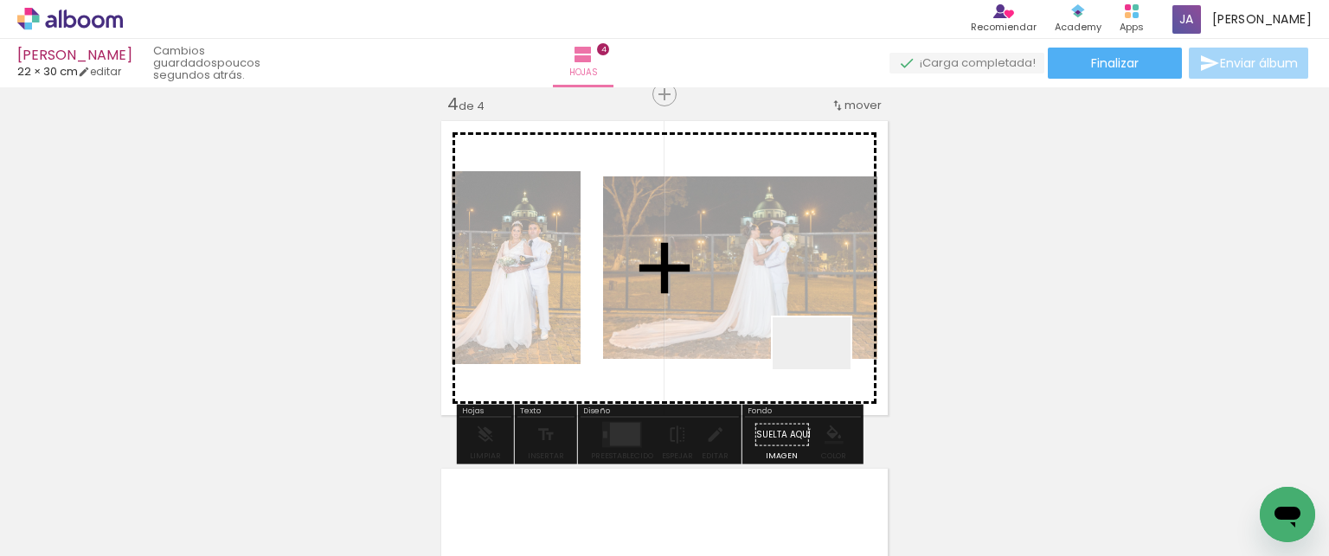
drag, startPoint x: 954, startPoint y: 484, endPoint x: 767, endPoint y: 326, distance: 245.6
click at [767, 326] on quentale-workspace at bounding box center [664, 278] width 1329 height 556
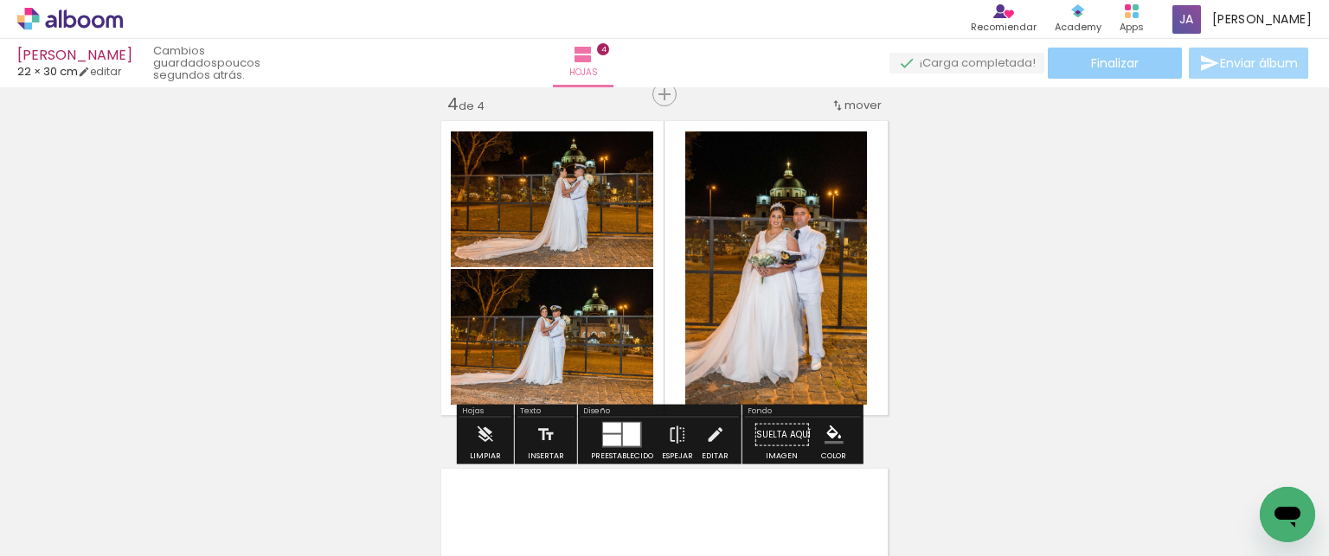
click at [1117, 60] on span "Finalizar" at bounding box center [1115, 63] width 48 height 12
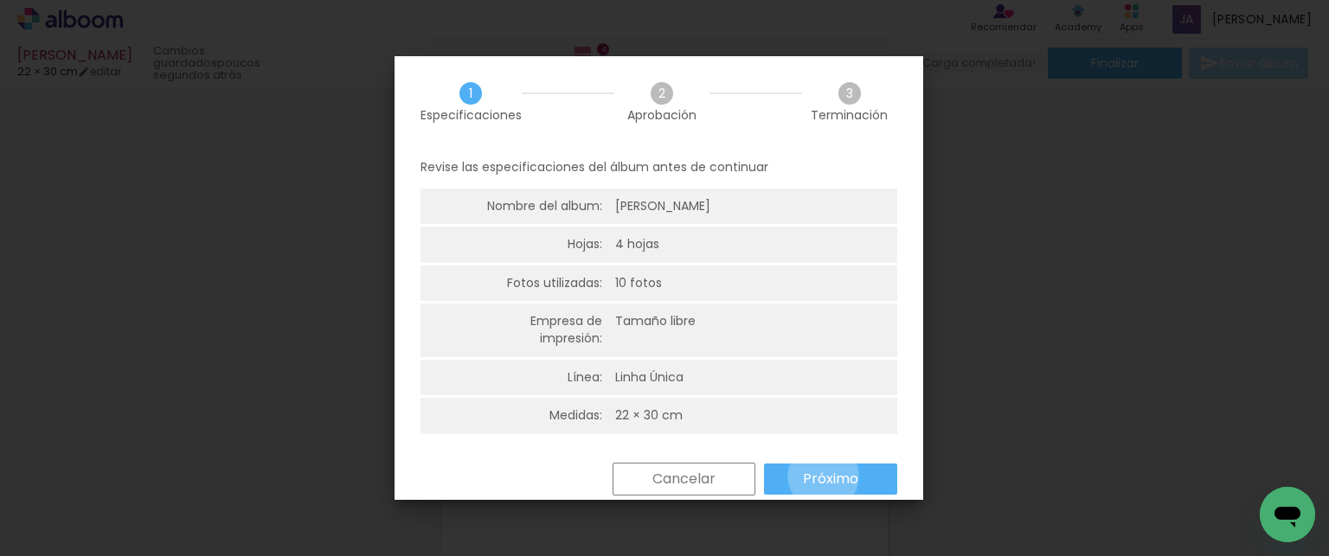
click at [0, 0] on slot "Próximo" at bounding box center [0, 0] width 0 height 0
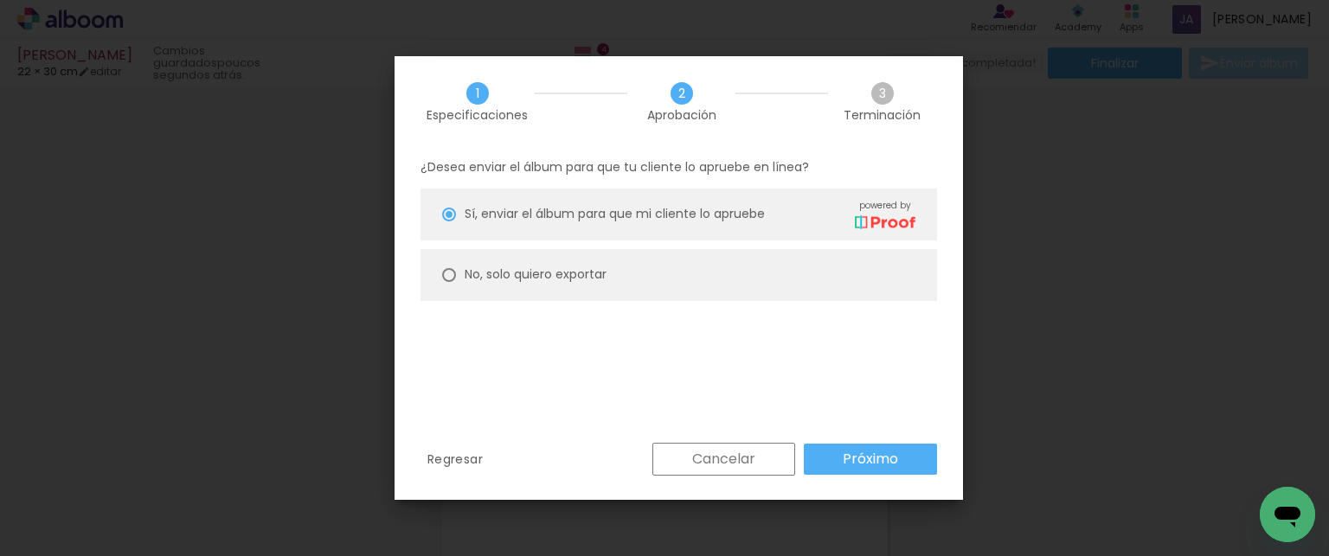
click at [0, 0] on slot "No, solo quiero exportar" at bounding box center [0, 0] width 0 height 0
type paper-radio-button "on"
click at [0, 0] on slot "Próximo" at bounding box center [0, 0] width 0 height 0
type input "Alta, 300 DPI"
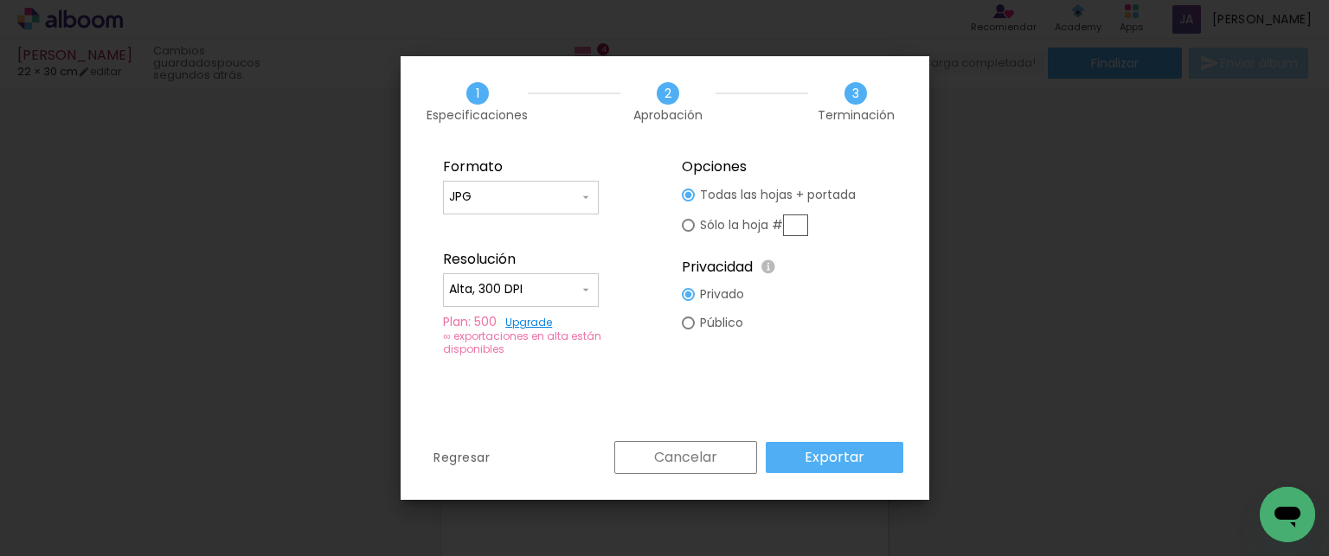
click at [0, 0] on slot "Exportar" at bounding box center [0, 0] width 0 height 0
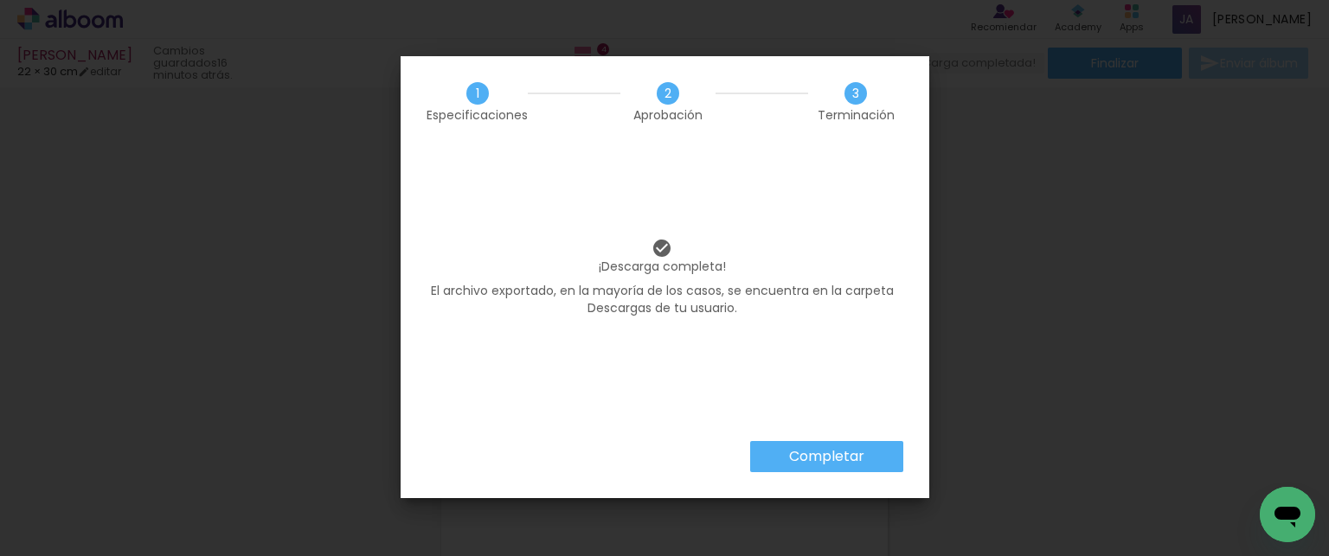
click at [0, 0] on slot "Completar" at bounding box center [0, 0] width 0 height 0
